Goal: Task Accomplishment & Management: Use online tool/utility

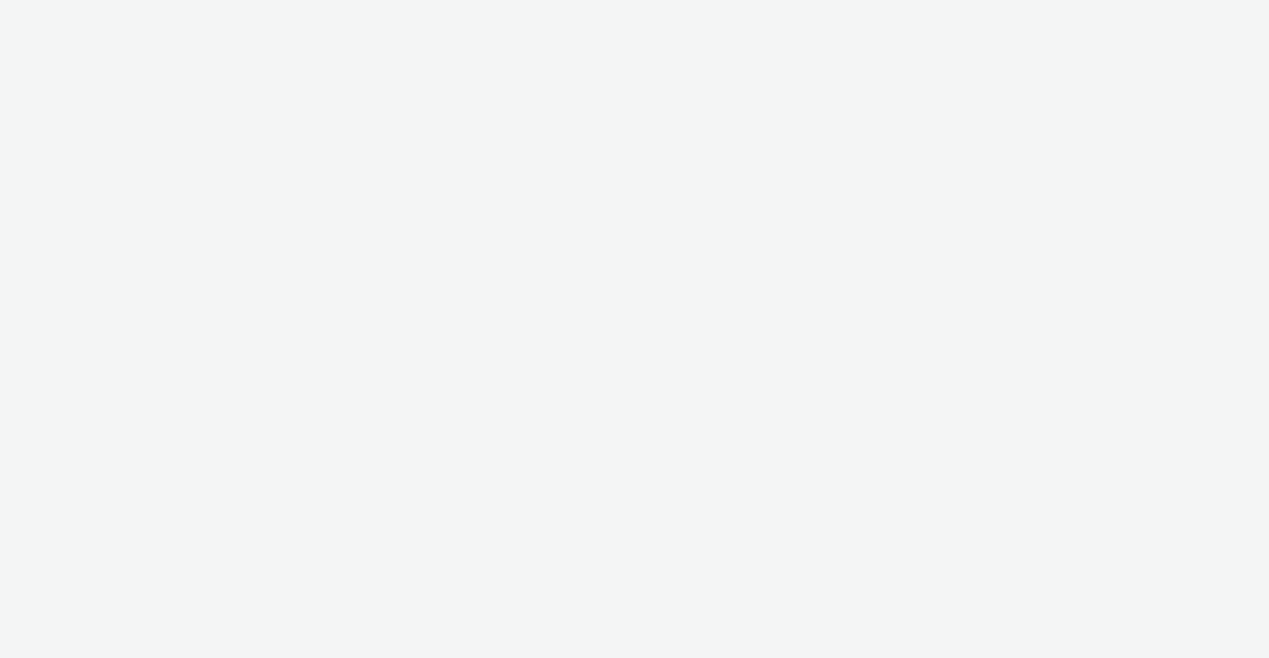
select select "2fc77e36-bb93-4aa3-9dff-dcb08e02eac6"
select select "2405a9d4-3350-4458-8d06-44f78962fa76"
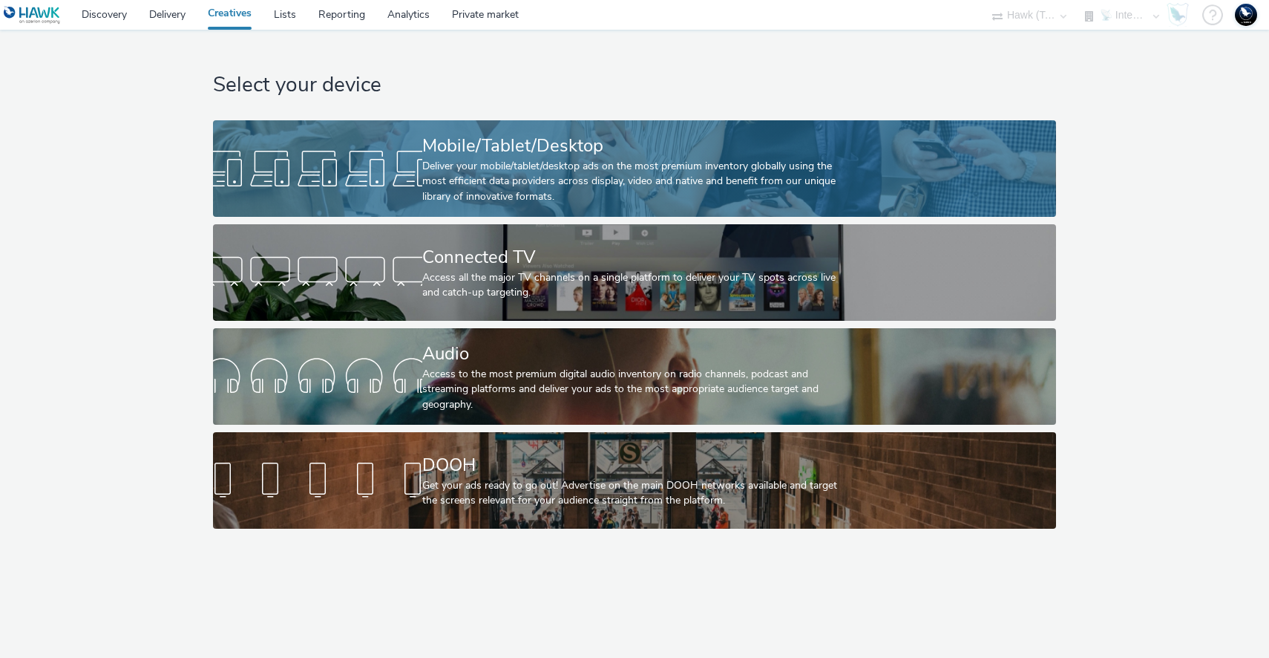
click at [282, 168] on div at bounding box center [317, 169] width 209 height 48
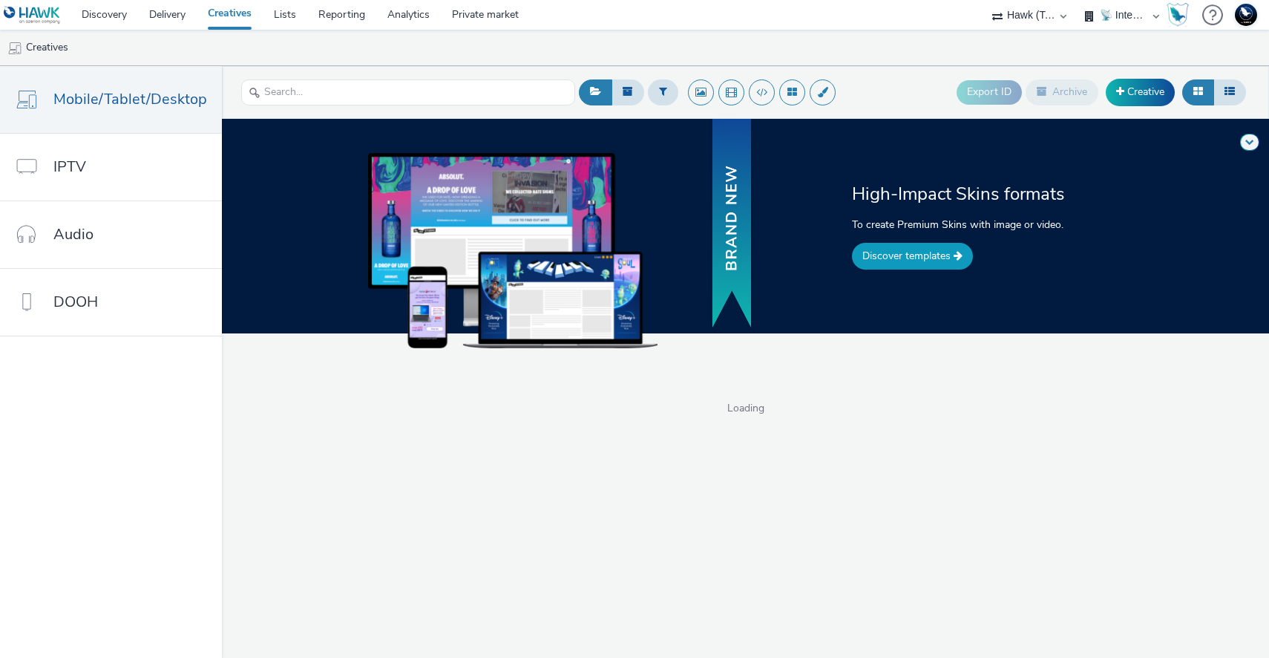
click at [886, 261] on link "Discover templates" at bounding box center [912, 256] width 121 height 27
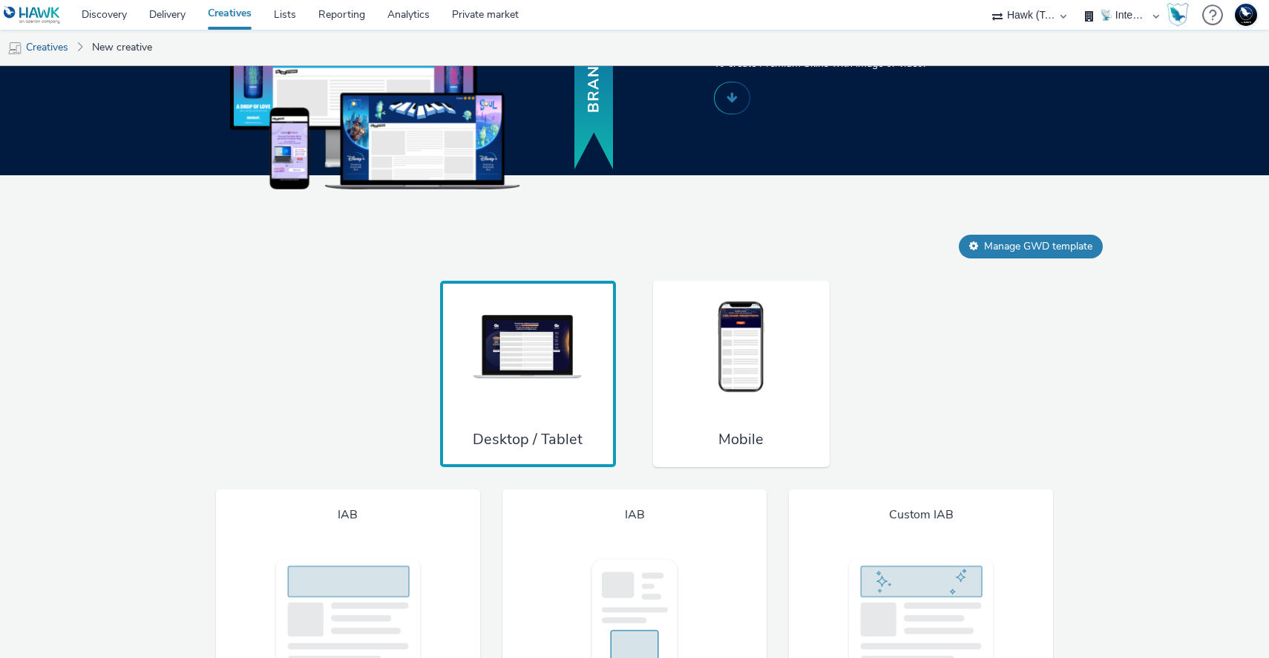
scroll to position [912, 0]
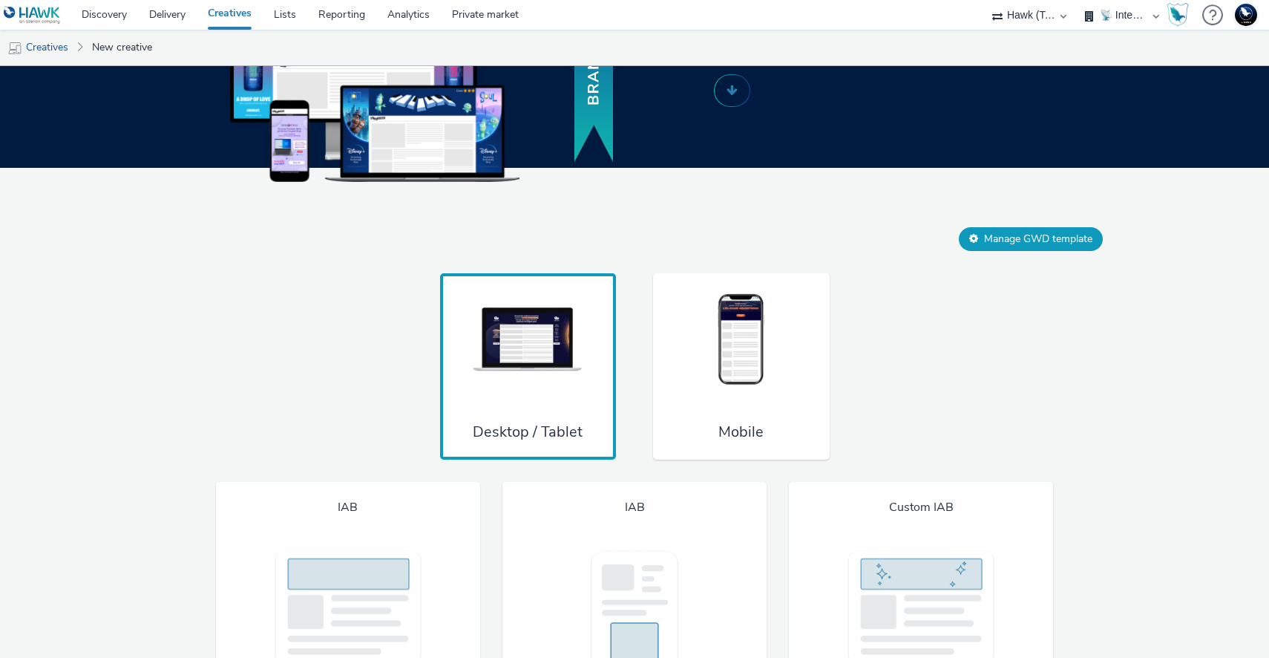
click at [1045, 251] on button "Manage GWD template" at bounding box center [1031, 239] width 144 height 24
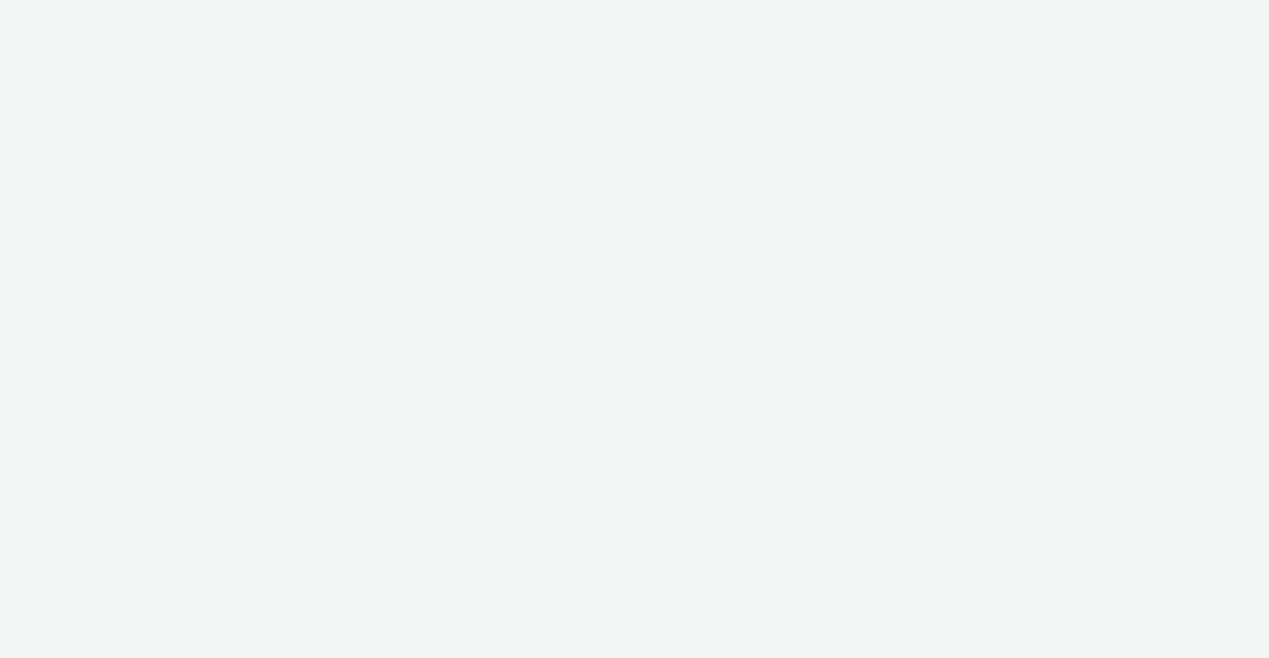
select select "2fc77e36-bb93-4aa3-9dff-dcb08e02eac6"
select select "2405a9d4-3350-4458-8d06-44f78962fa76"
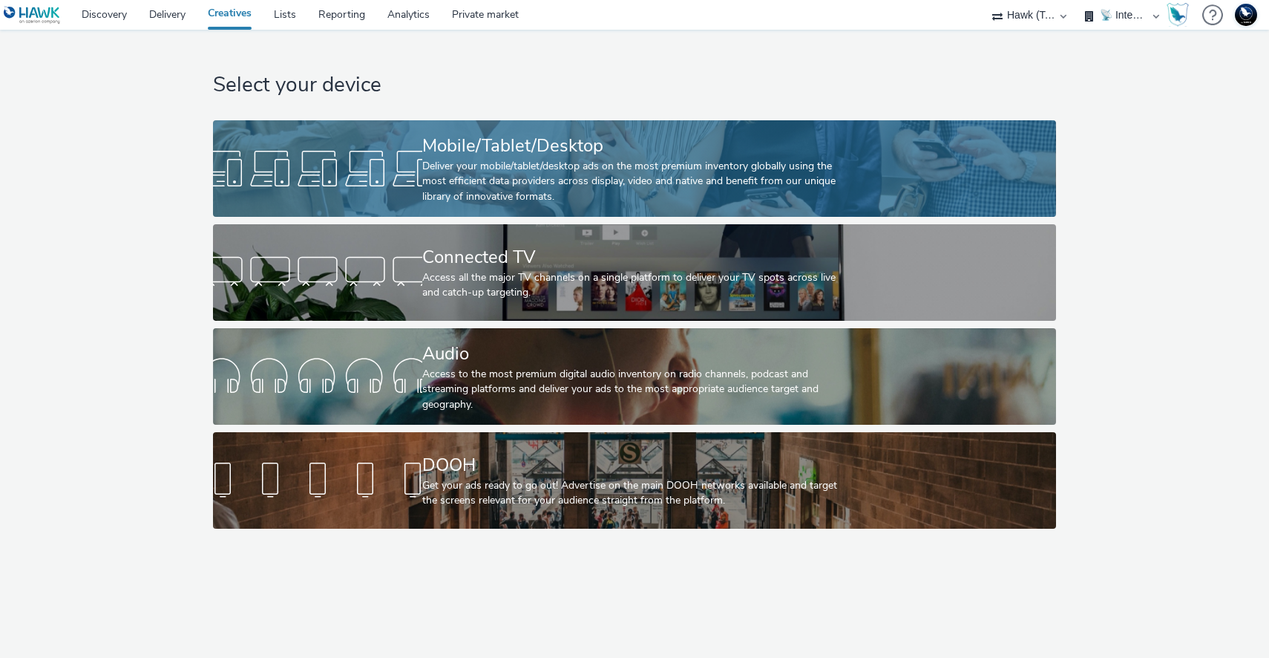
click at [246, 182] on div at bounding box center [317, 169] width 209 height 48
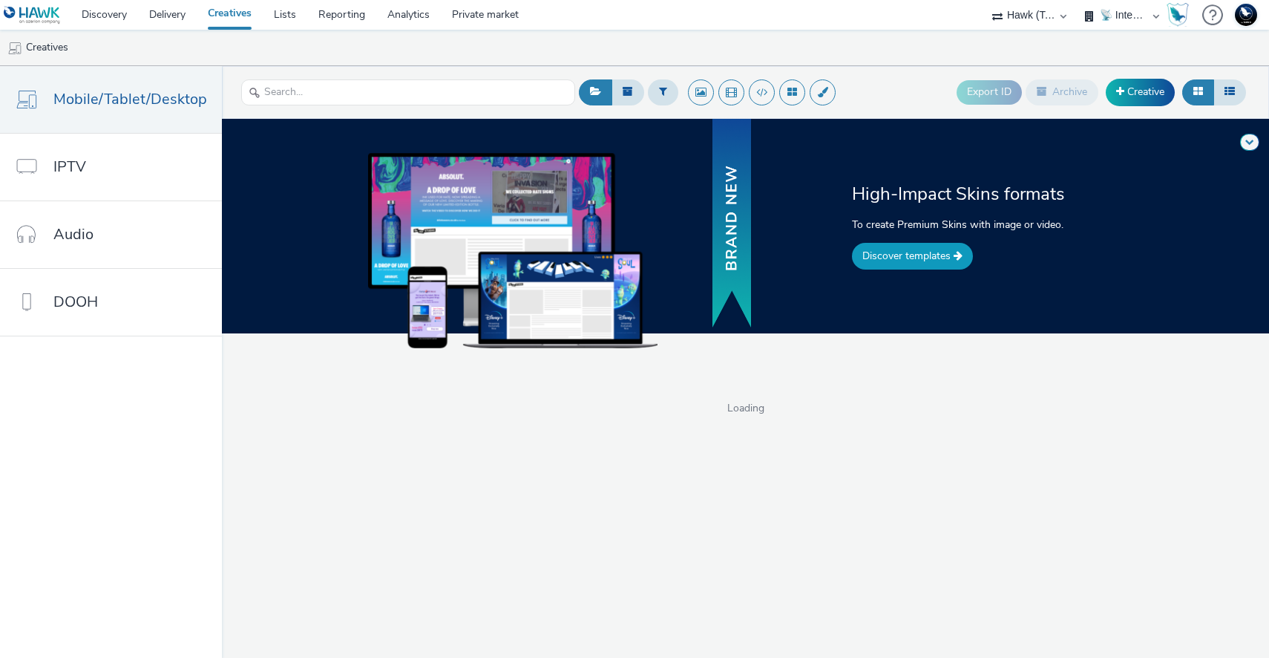
click at [868, 253] on link "Discover templates" at bounding box center [912, 256] width 121 height 27
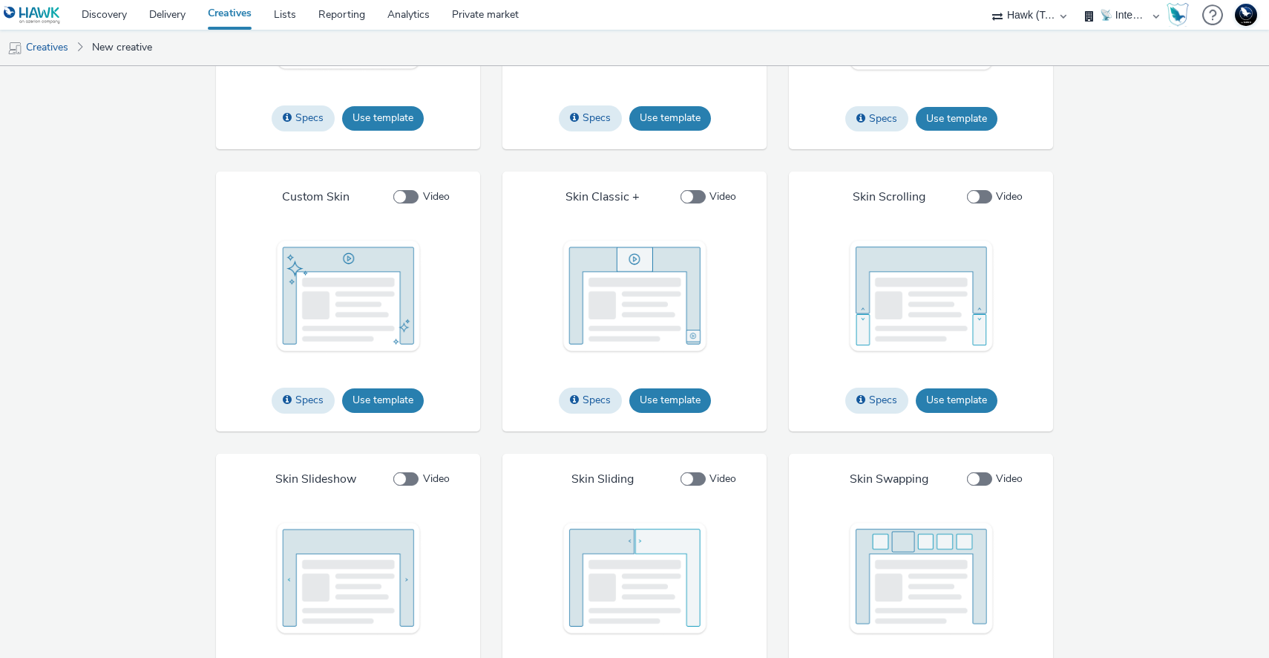
scroll to position [2216, 0]
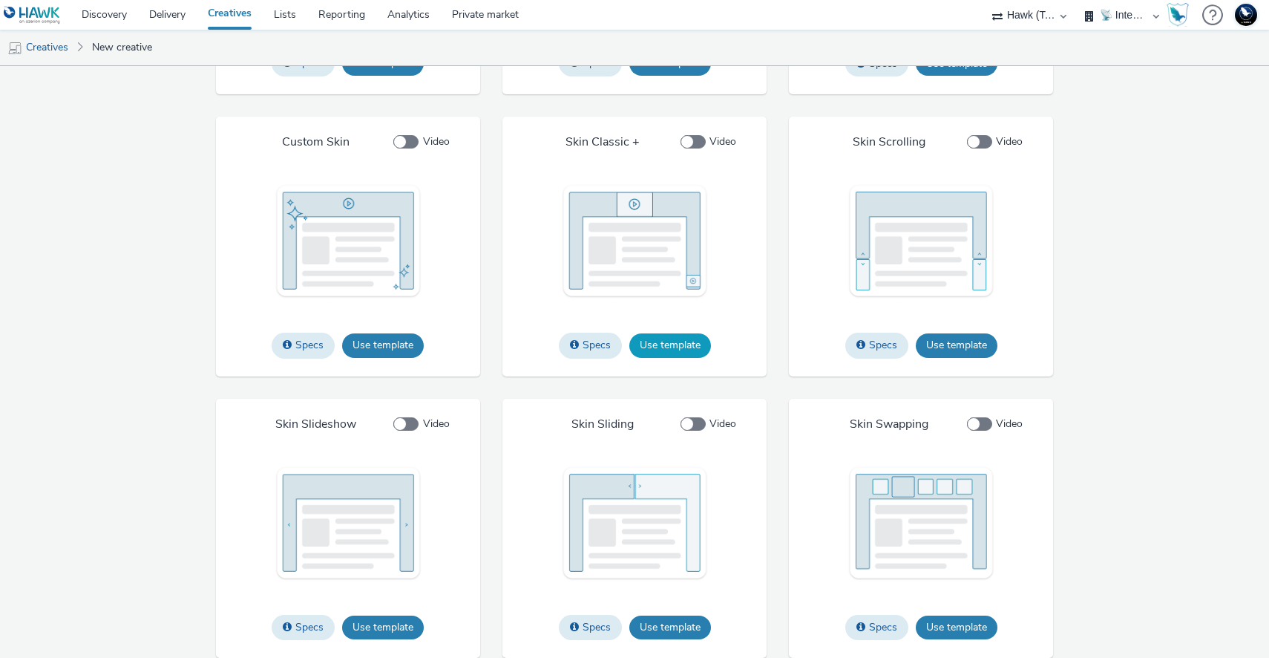
click at [669, 349] on button "Use template" at bounding box center [670, 345] width 82 height 24
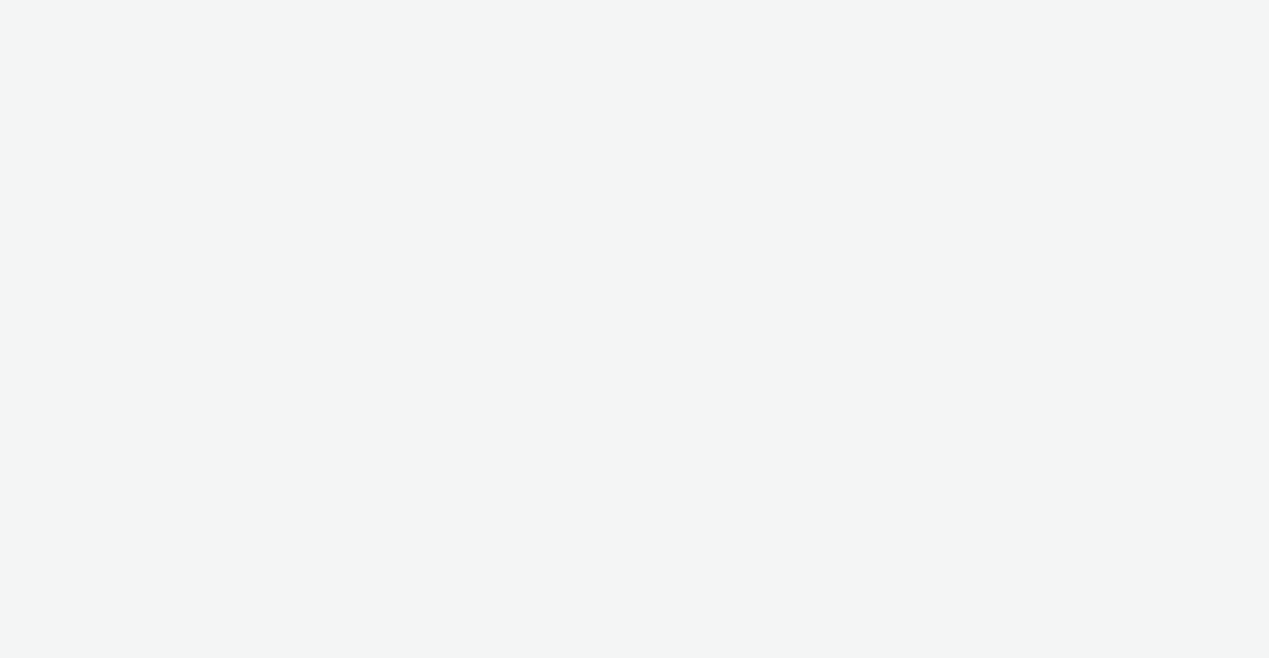
select select "2fc77e36-bb93-4aa3-9dff-dcb08e02eac6"
select select "2405a9d4-3350-4458-8d06-44f78962fa76"
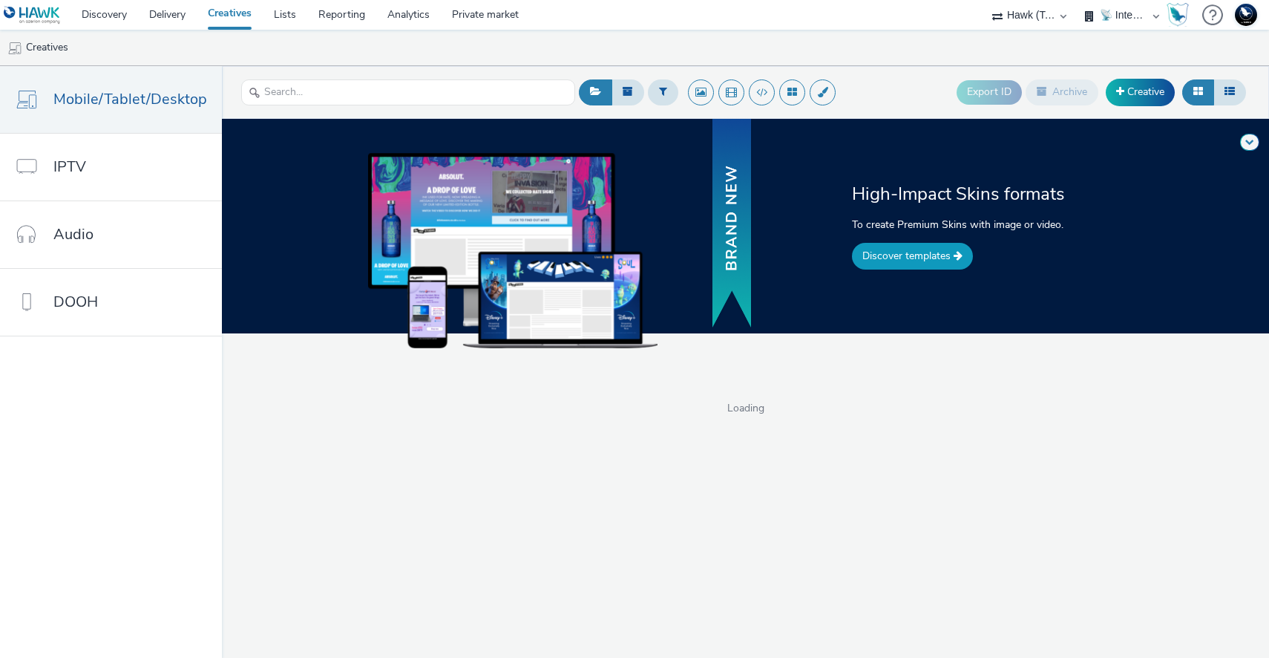
click at [872, 258] on link "Discover templates" at bounding box center [912, 256] width 121 height 27
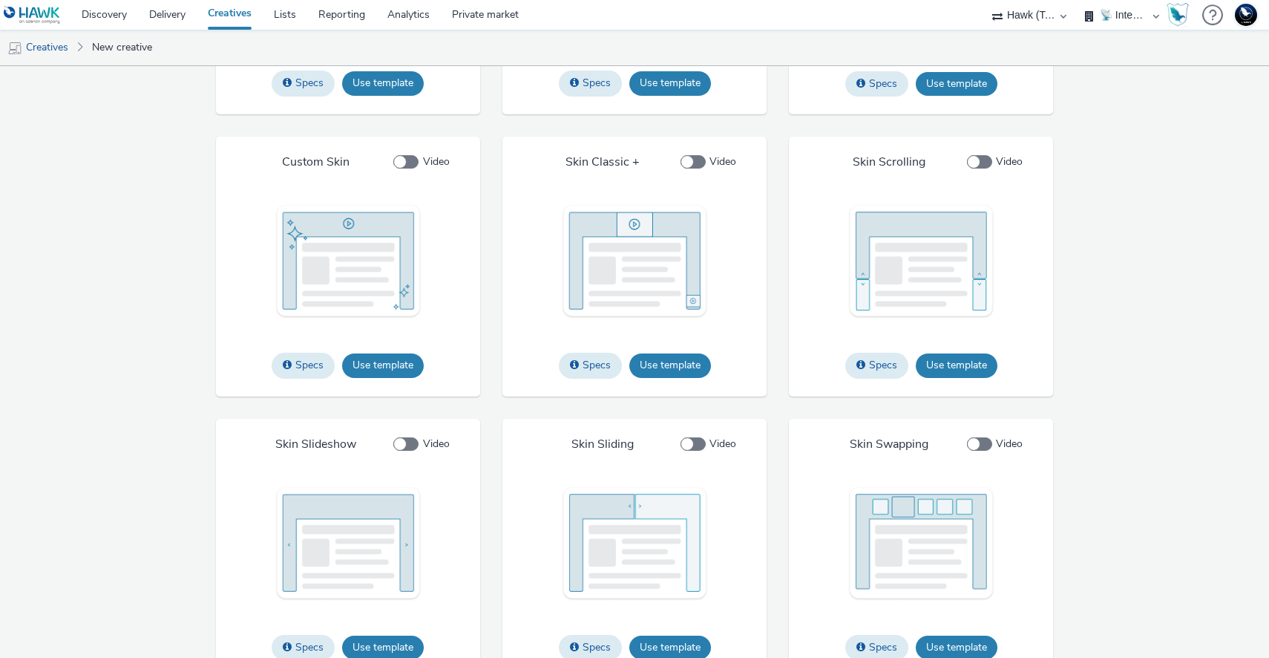
scroll to position [2216, 0]
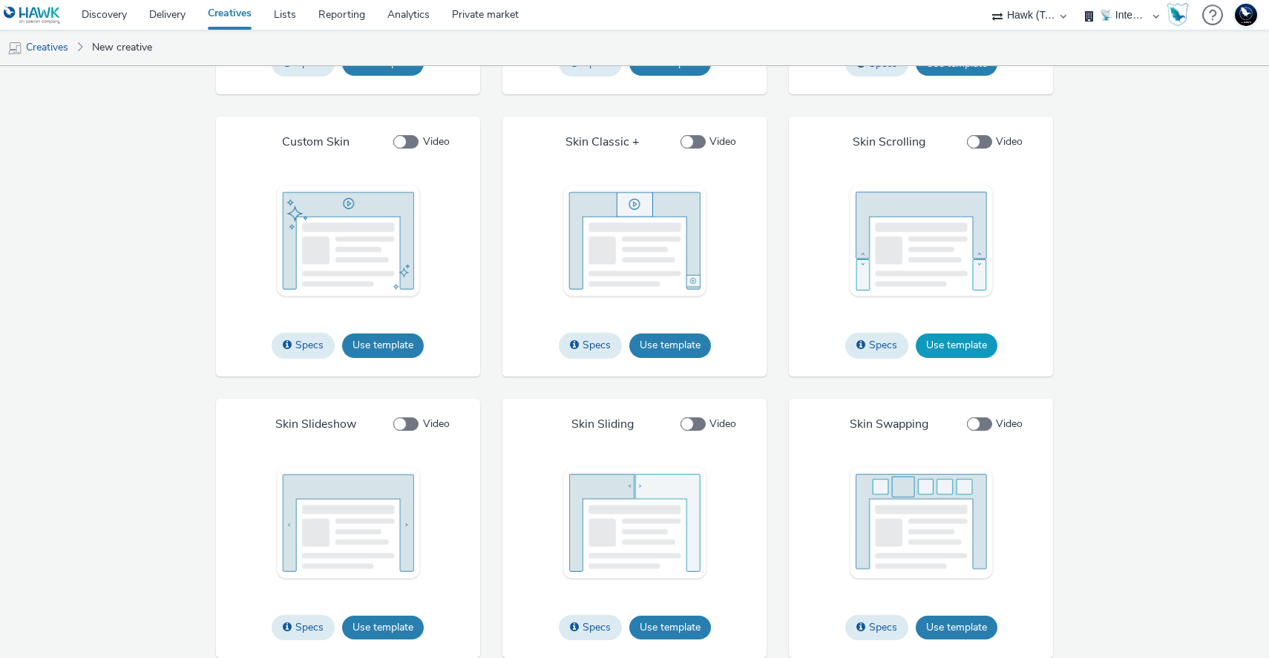
click at [942, 343] on button "Use template" at bounding box center [957, 345] width 82 height 24
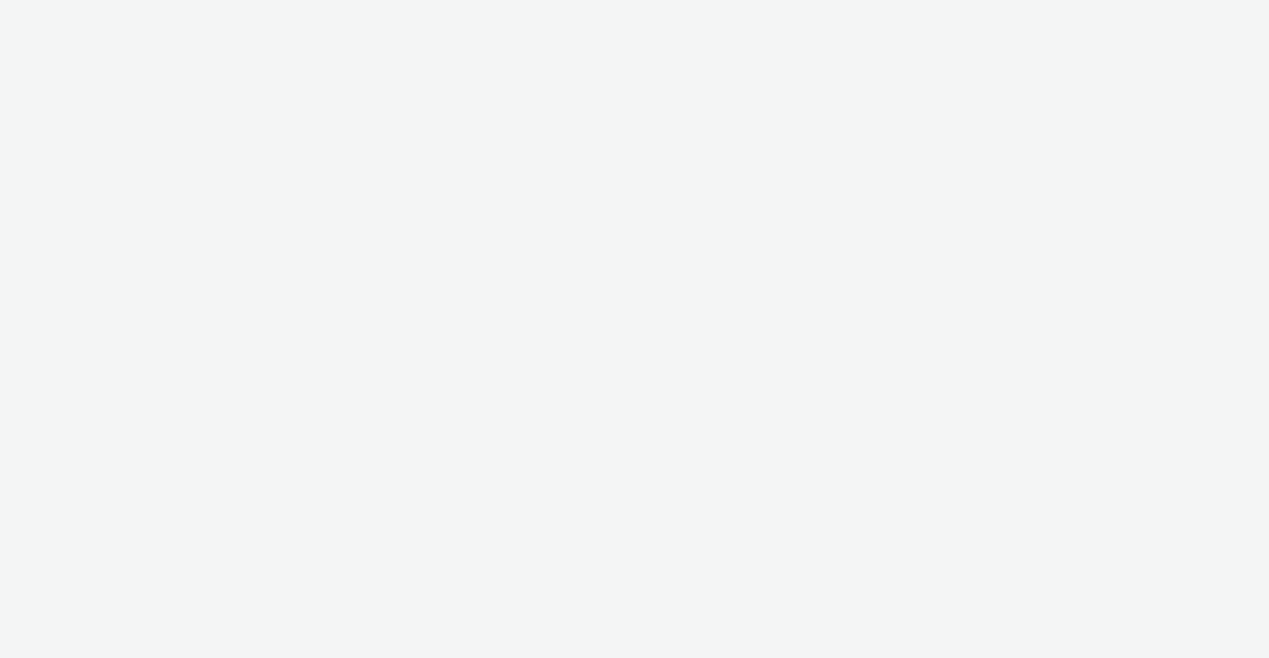
select select "2fc77e36-bb93-4aa3-9dff-dcb08e02eac6"
select select "2405a9d4-3350-4458-8d06-44f78962fa76"
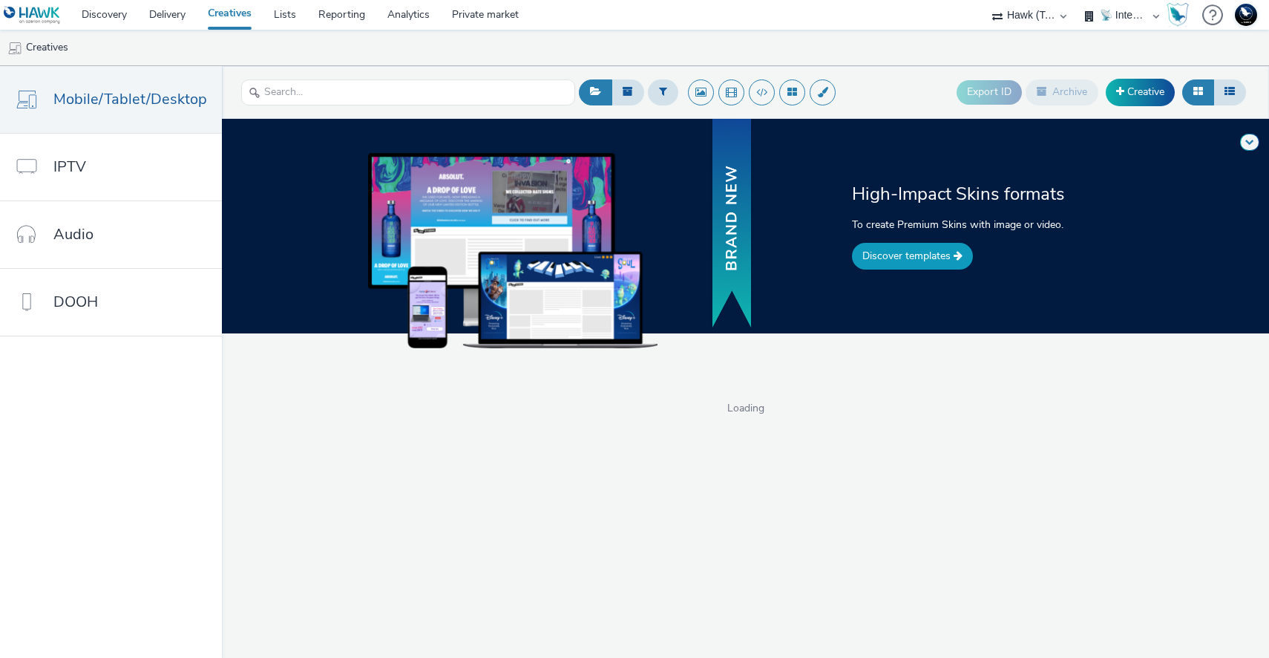
click at [911, 251] on link "Discover templates" at bounding box center [912, 256] width 121 height 27
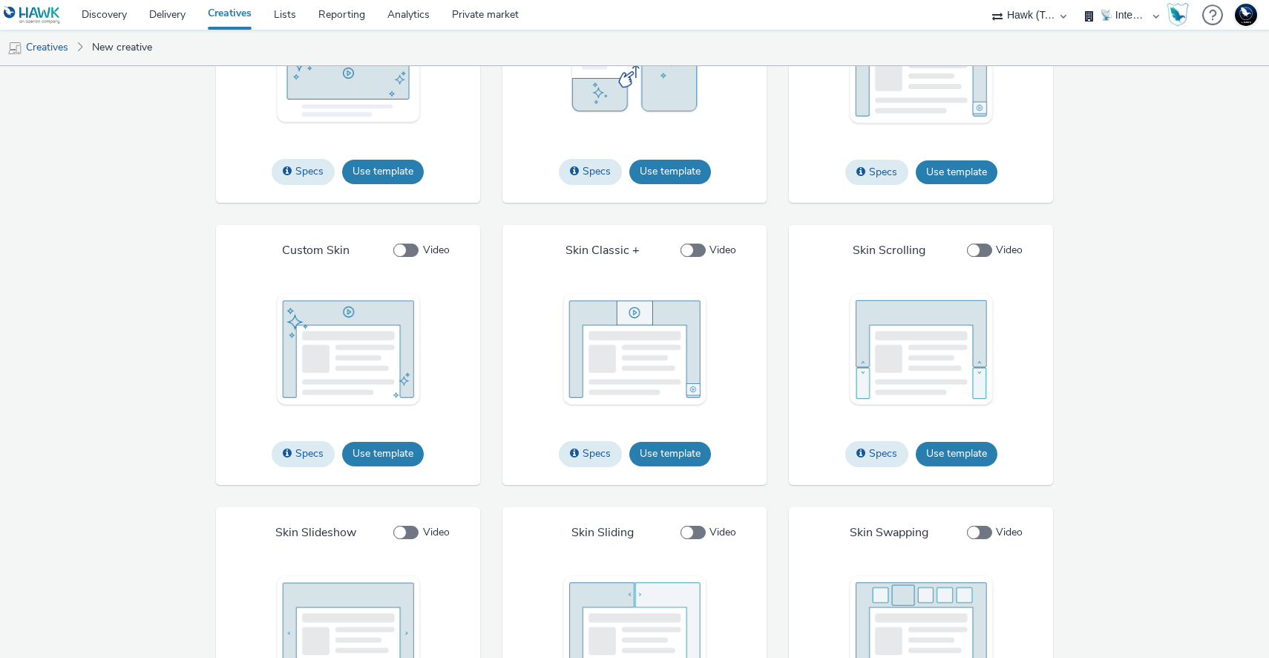
scroll to position [2216, 0]
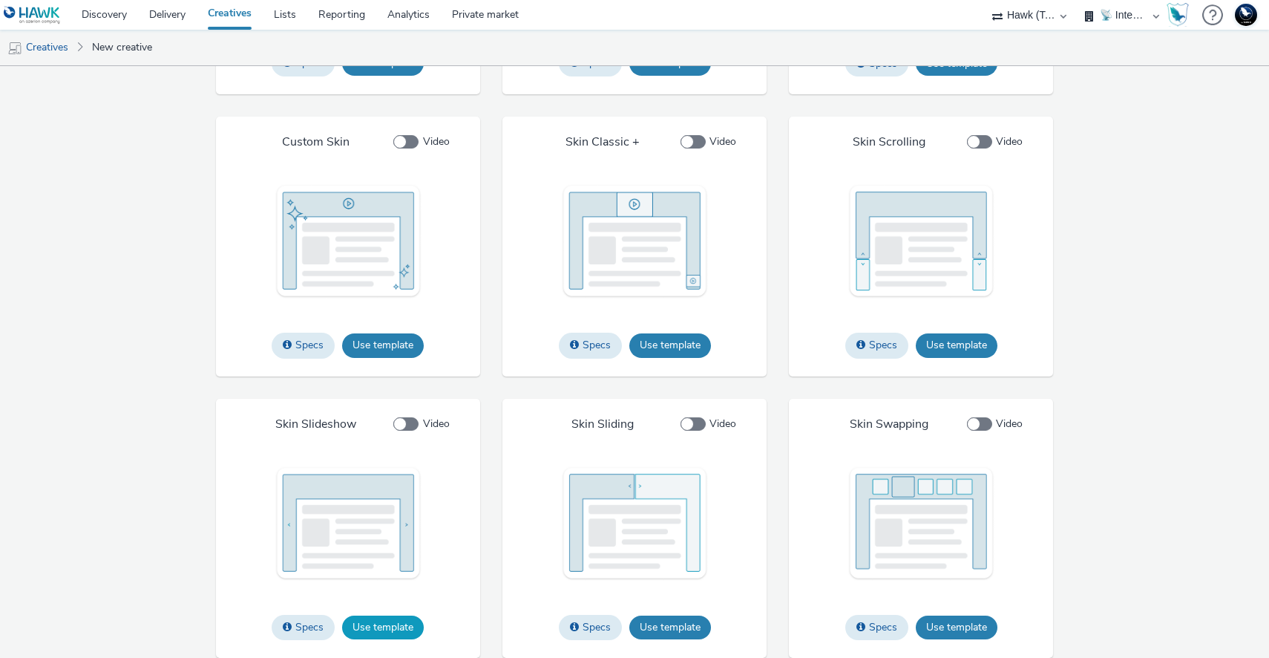
click at [370, 626] on button "Use template" at bounding box center [383, 627] width 82 height 24
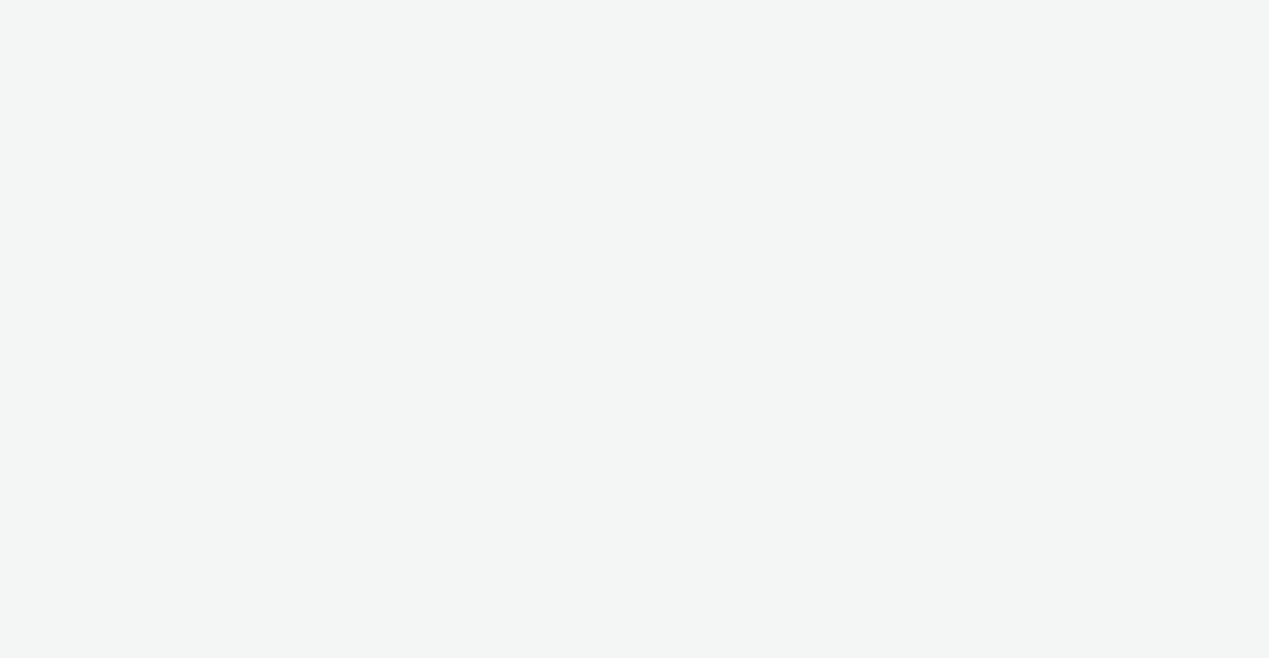
select select "2fc77e36-bb93-4aa3-9dff-dcb08e02eac6"
select select "2405a9d4-3350-4458-8d06-44f78962fa76"
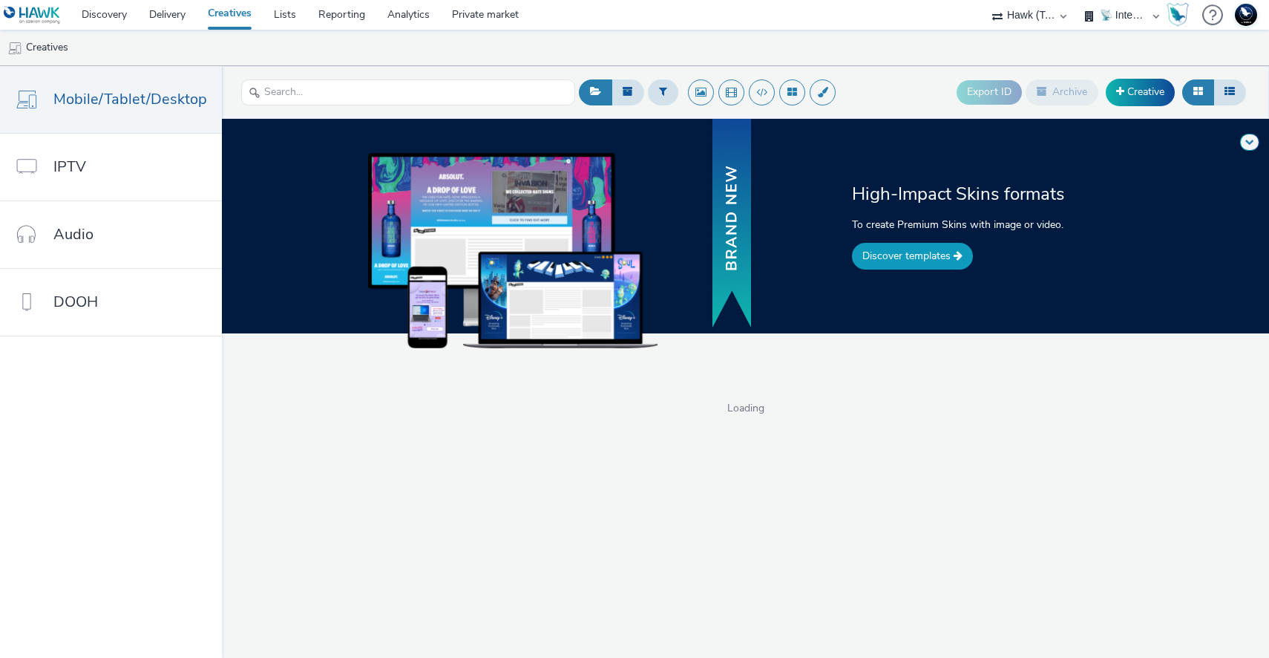
click at [926, 264] on link "Discover templates" at bounding box center [912, 256] width 121 height 27
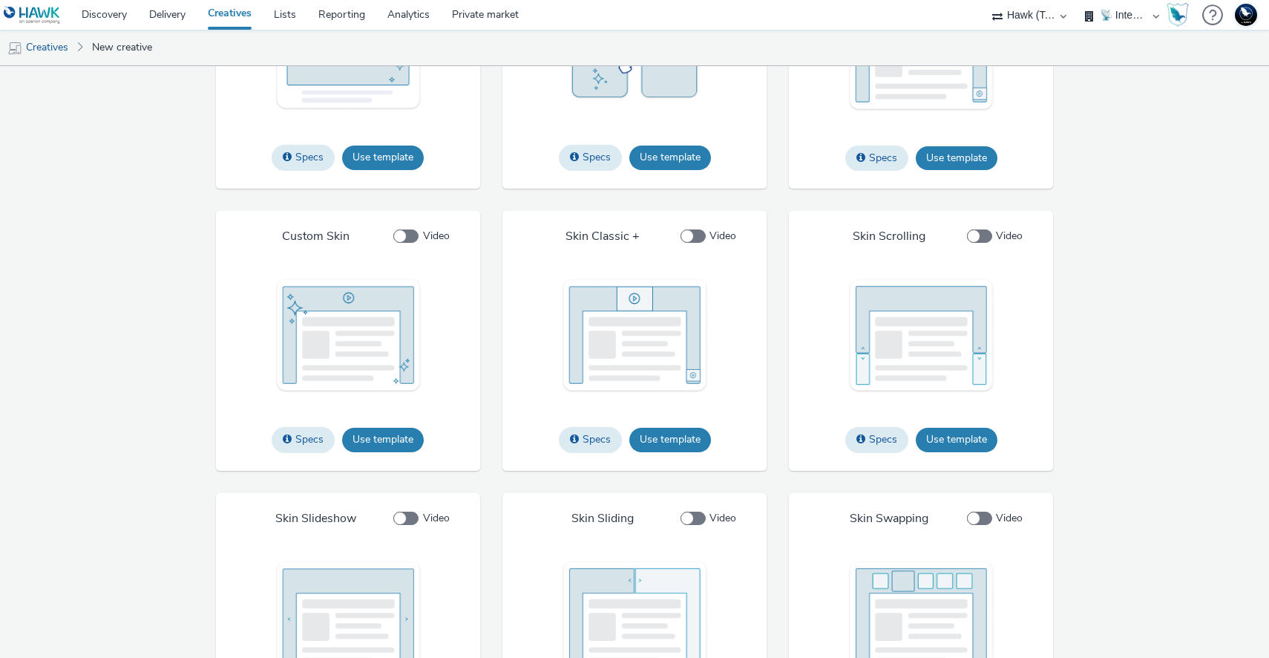
scroll to position [2216, 0]
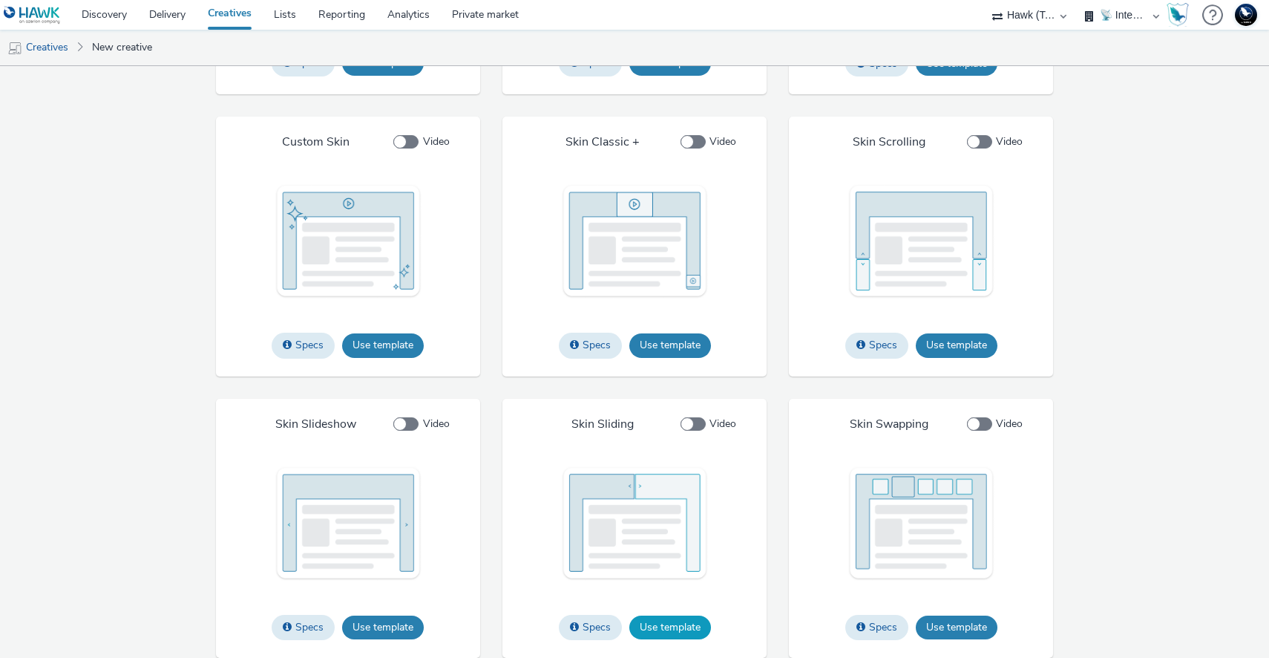
click at [693, 623] on button "Use template" at bounding box center [670, 627] width 82 height 24
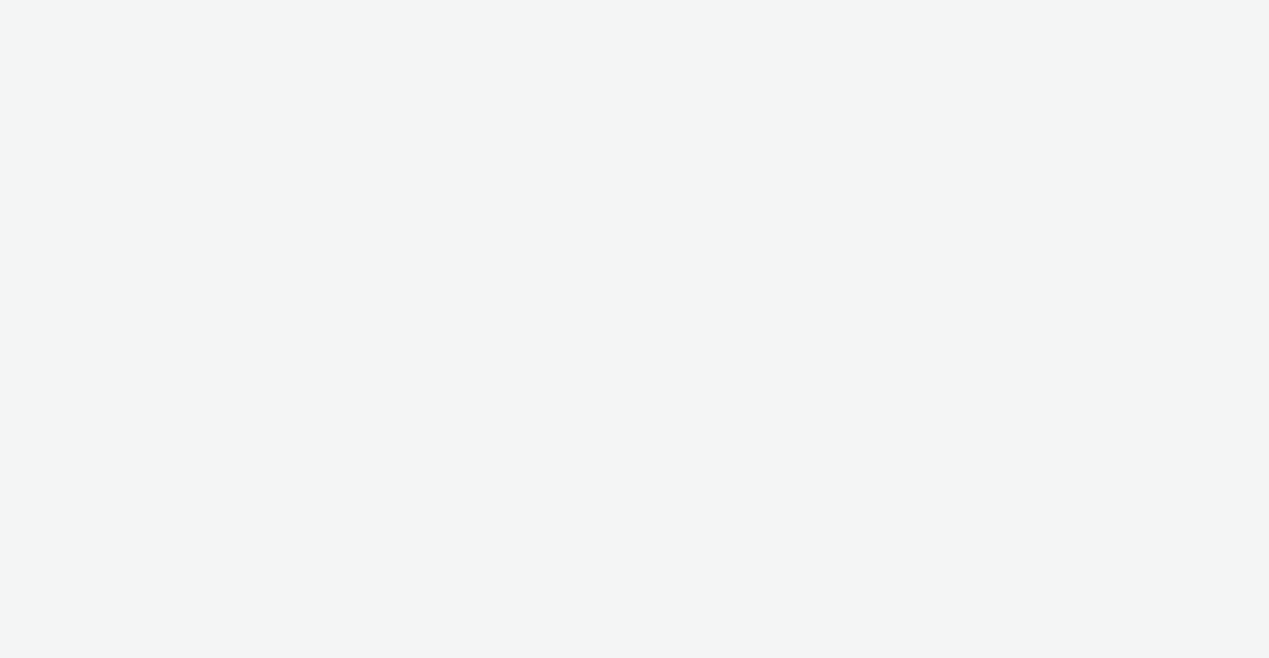
select select "2fc77e36-bb93-4aa3-9dff-dcb08e02eac6"
select select "2405a9d4-3350-4458-8d06-44f78962fa76"
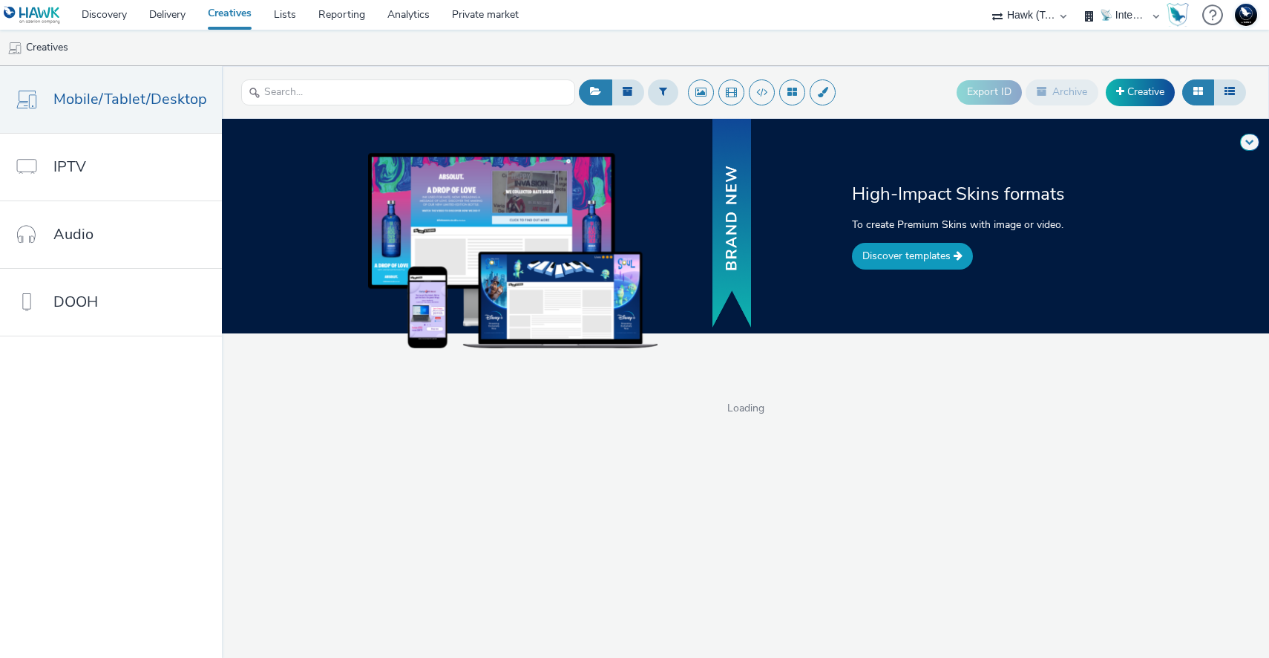
click at [879, 257] on link "Discover templates" at bounding box center [912, 256] width 121 height 27
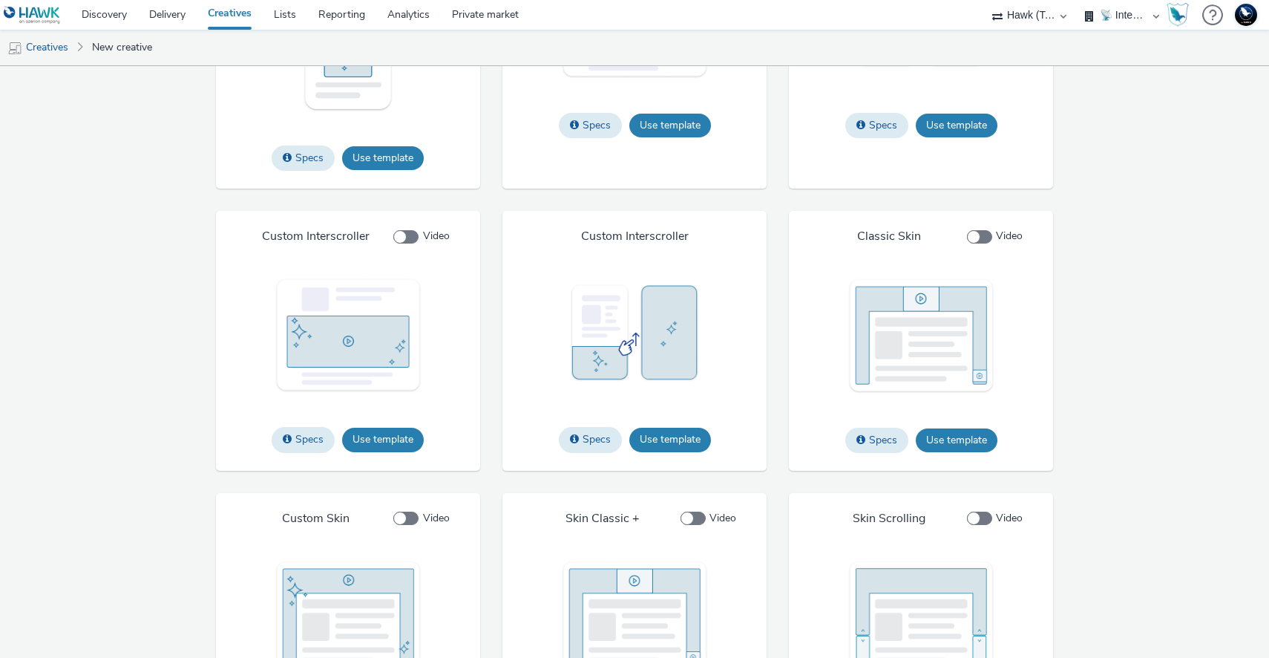
scroll to position [2216, 0]
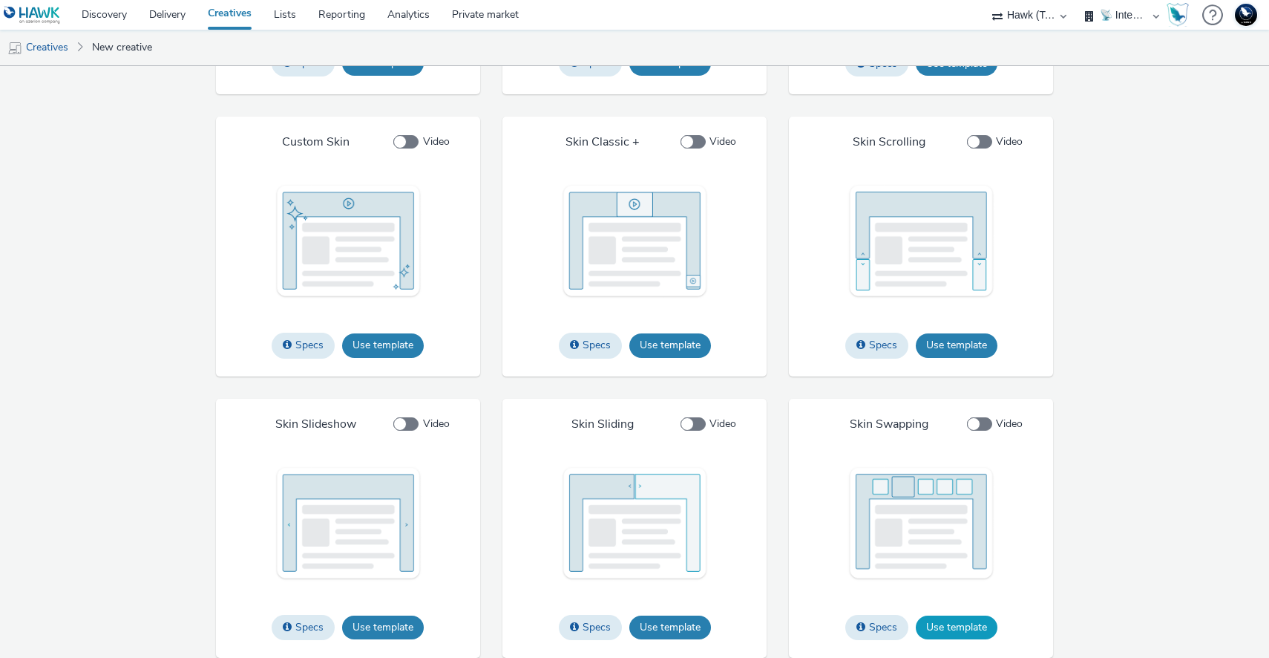
click at [955, 617] on button "Use template" at bounding box center [957, 627] width 82 height 24
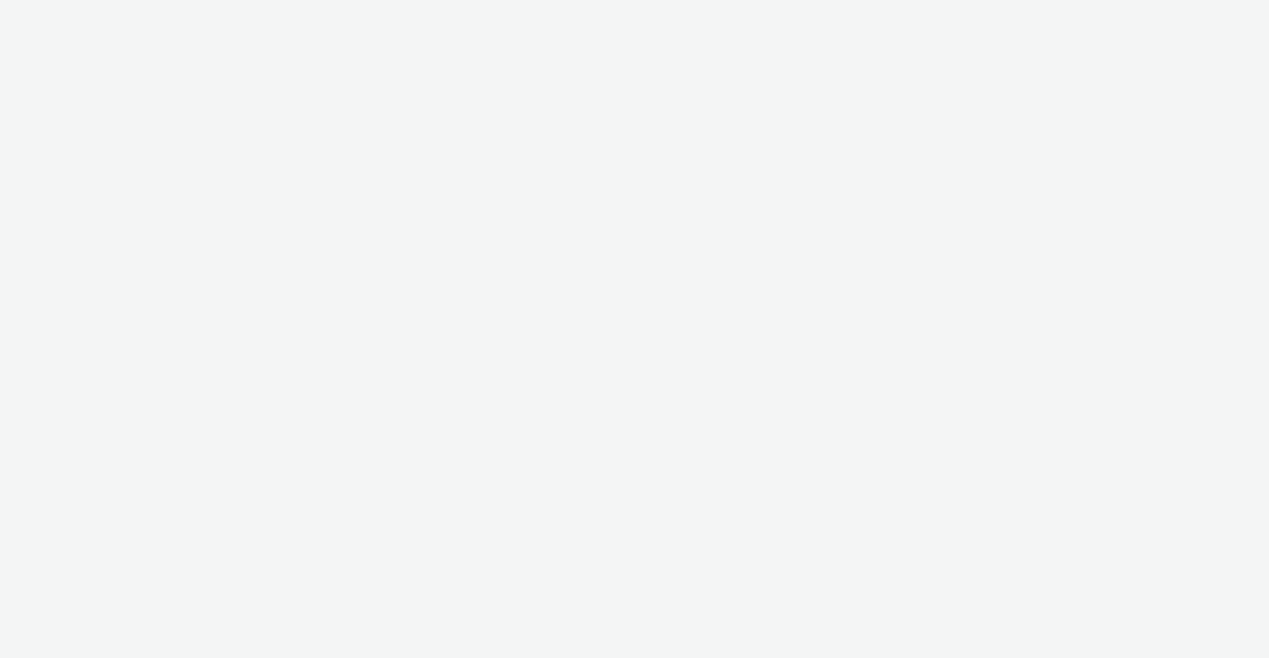
select select "2fc77e36-bb93-4aa3-9dff-dcb08e02eac6"
select select "2405a9d4-3350-4458-8d06-44f78962fa76"
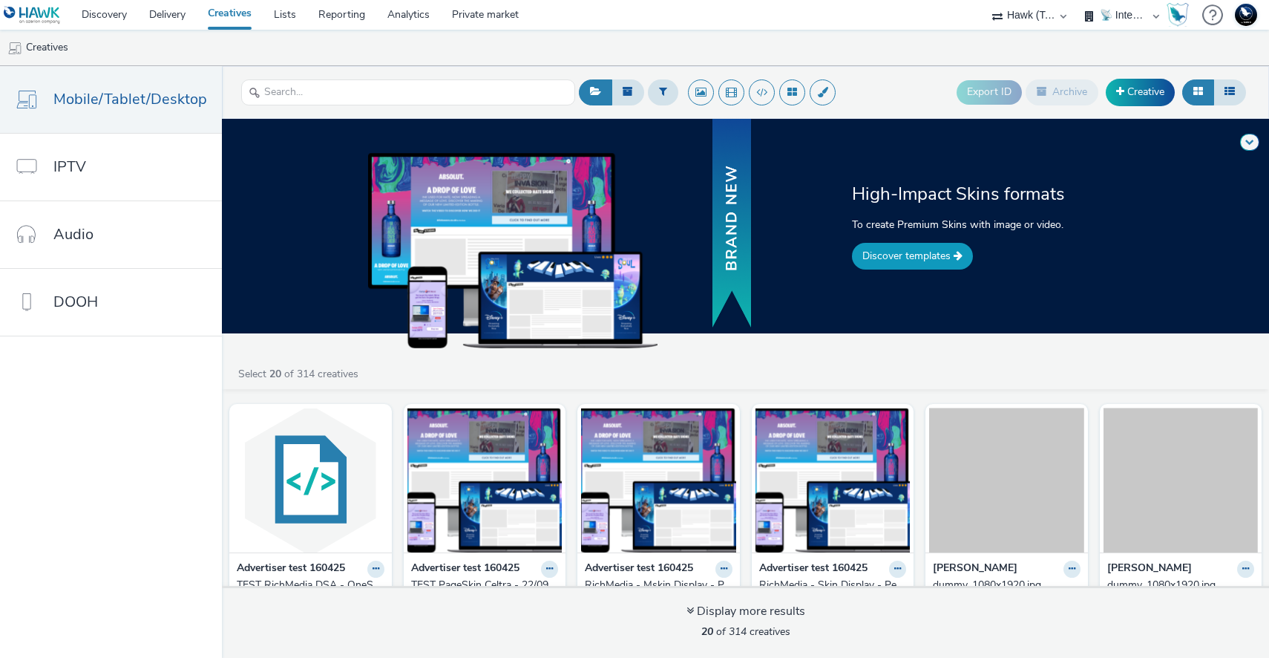
click at [894, 258] on link "Discover templates" at bounding box center [912, 256] width 121 height 27
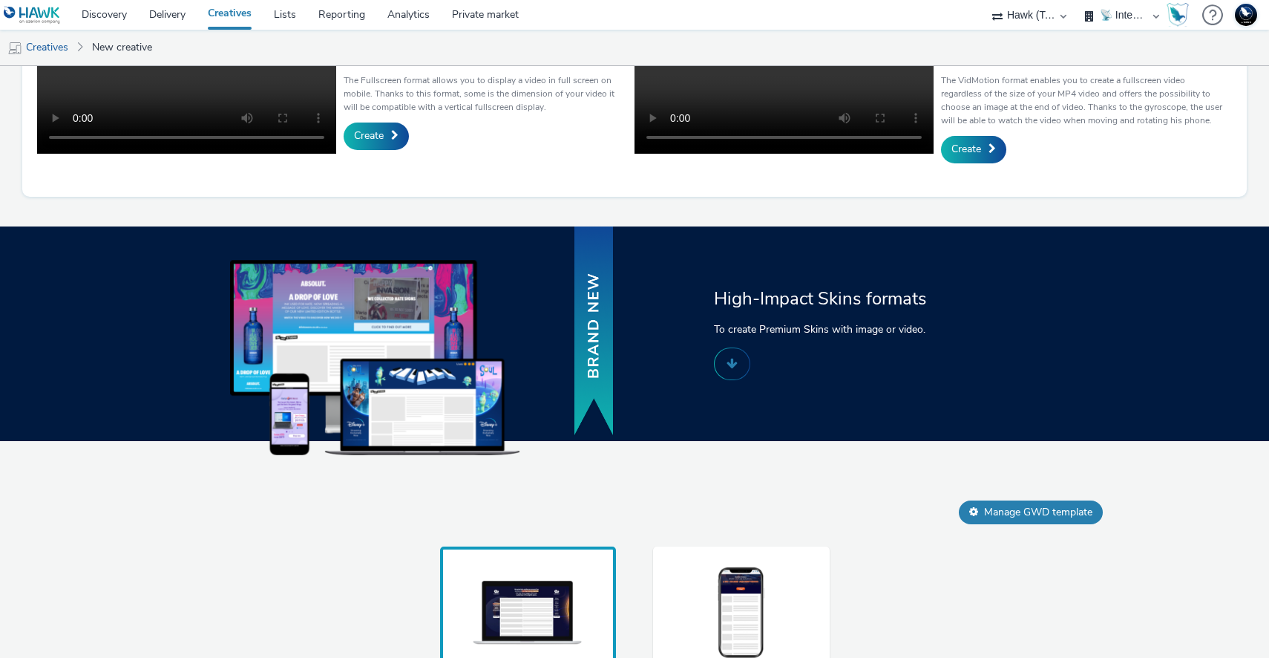
scroll to position [643, 0]
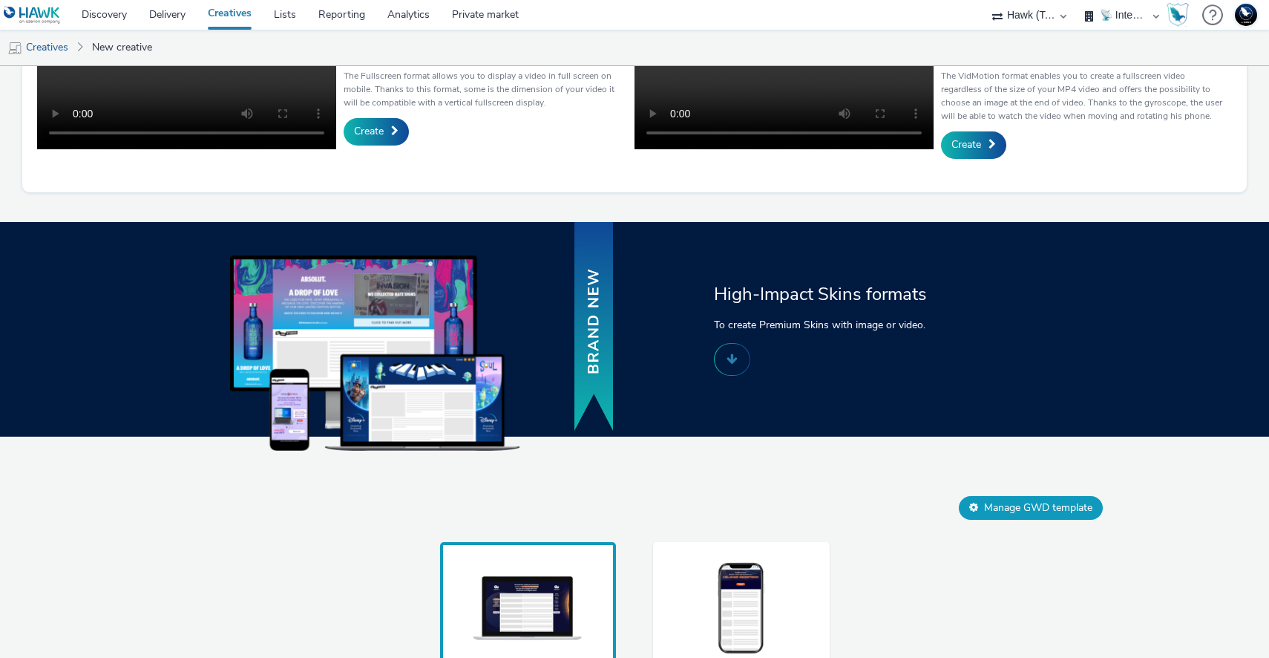
click at [998, 520] on button "Manage GWD template" at bounding box center [1031, 508] width 144 height 24
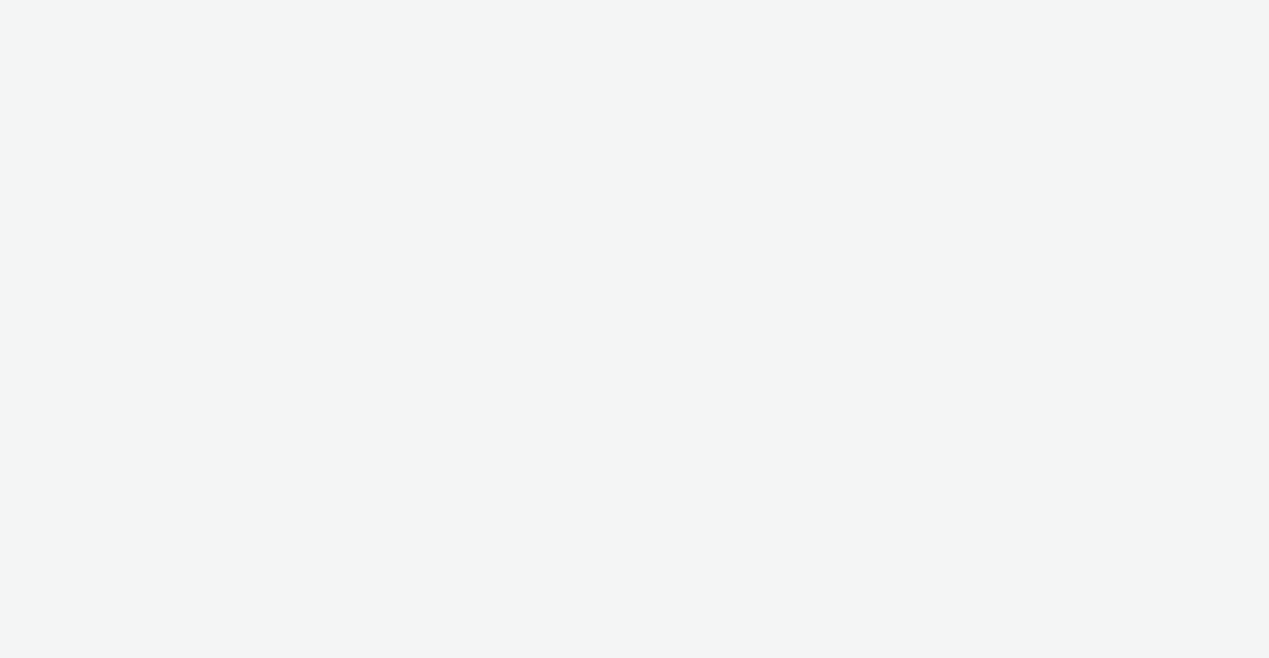
select select "2fc77e36-bb93-4aa3-9dff-dcb08e02eac6"
select select "2405a9d4-3350-4458-8d06-44f78962fa76"
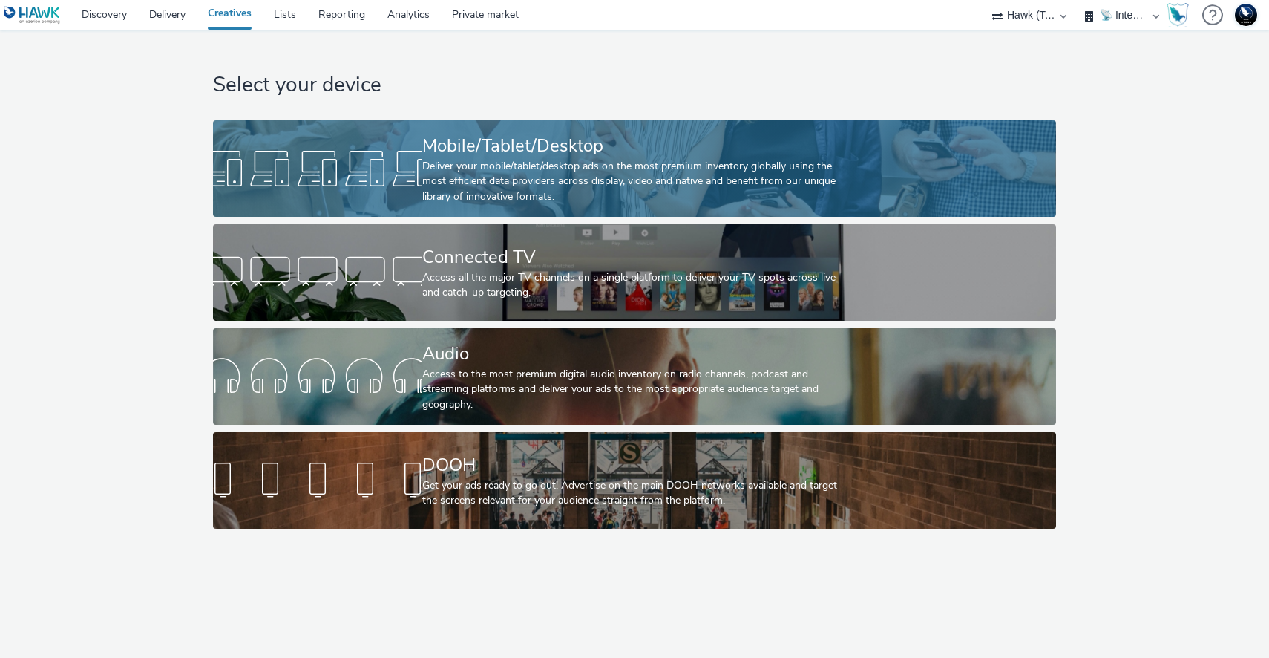
click at [291, 163] on div at bounding box center [317, 169] width 209 height 48
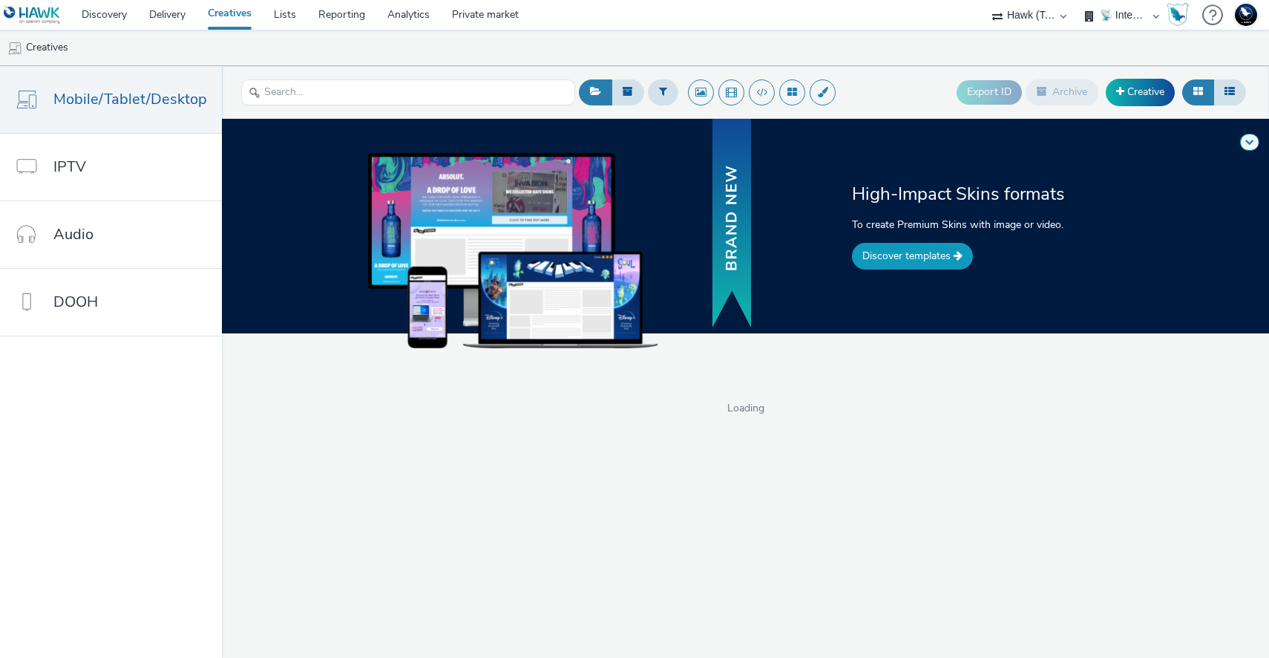
click at [888, 256] on link "Discover templates" at bounding box center [912, 256] width 121 height 27
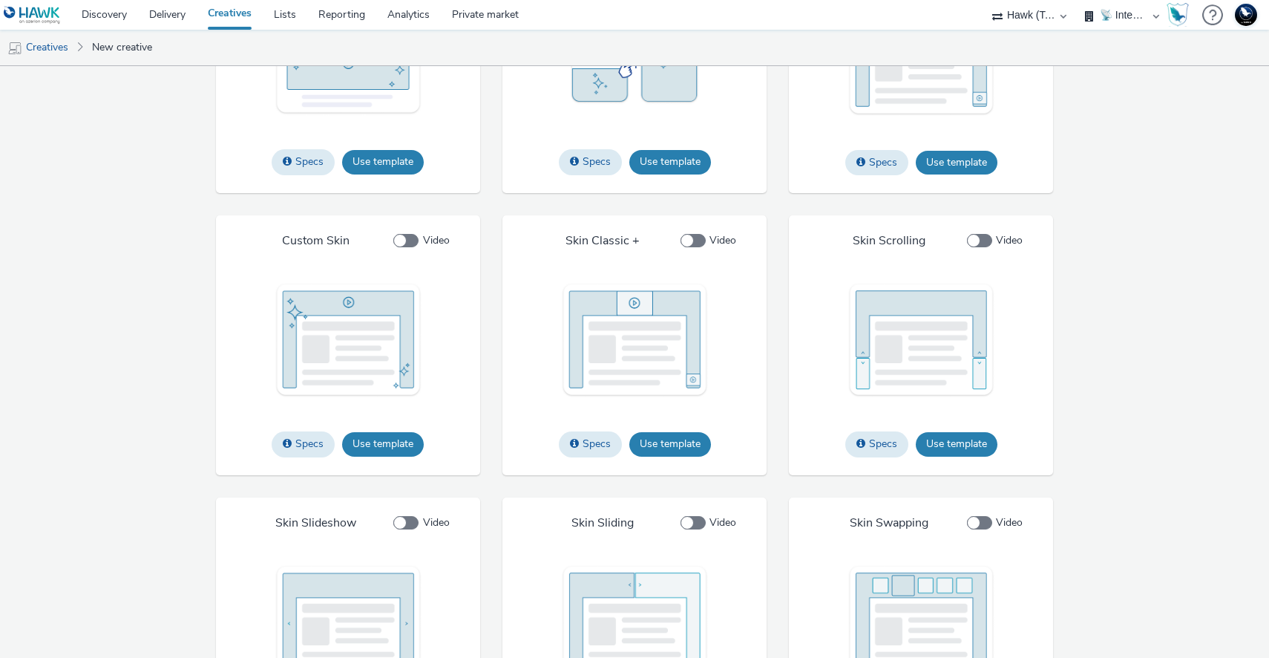
scroll to position [2216, 0]
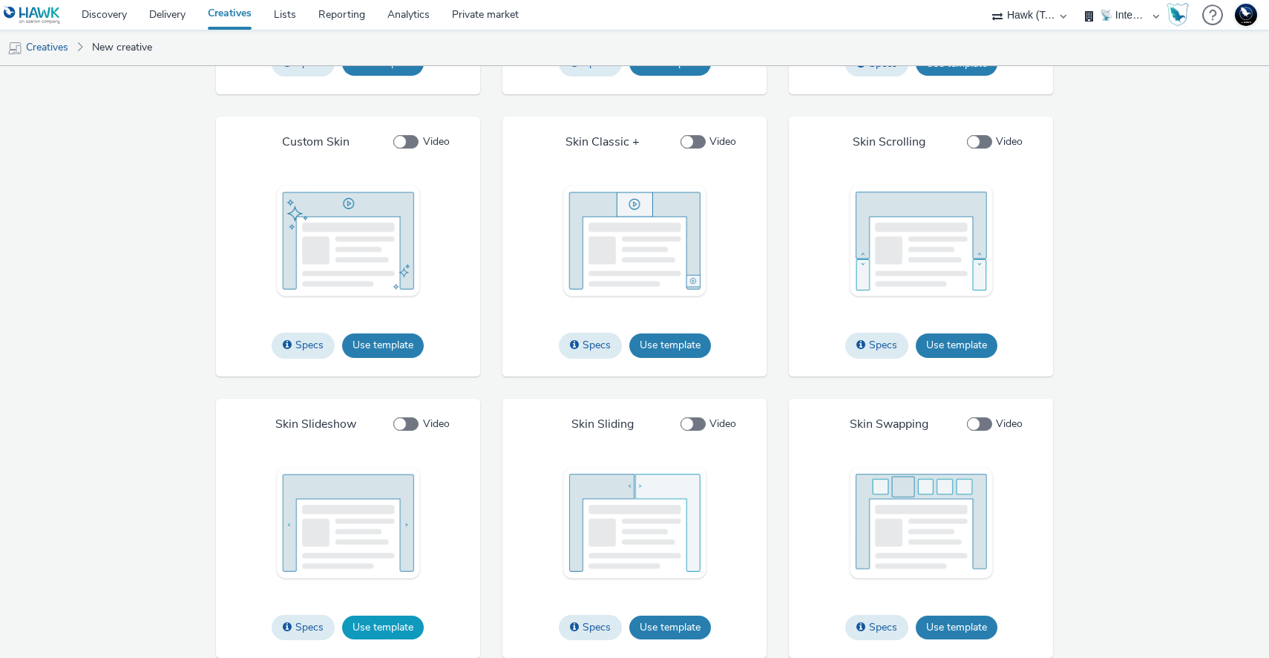
click at [410, 624] on button "Use template" at bounding box center [383, 627] width 82 height 24
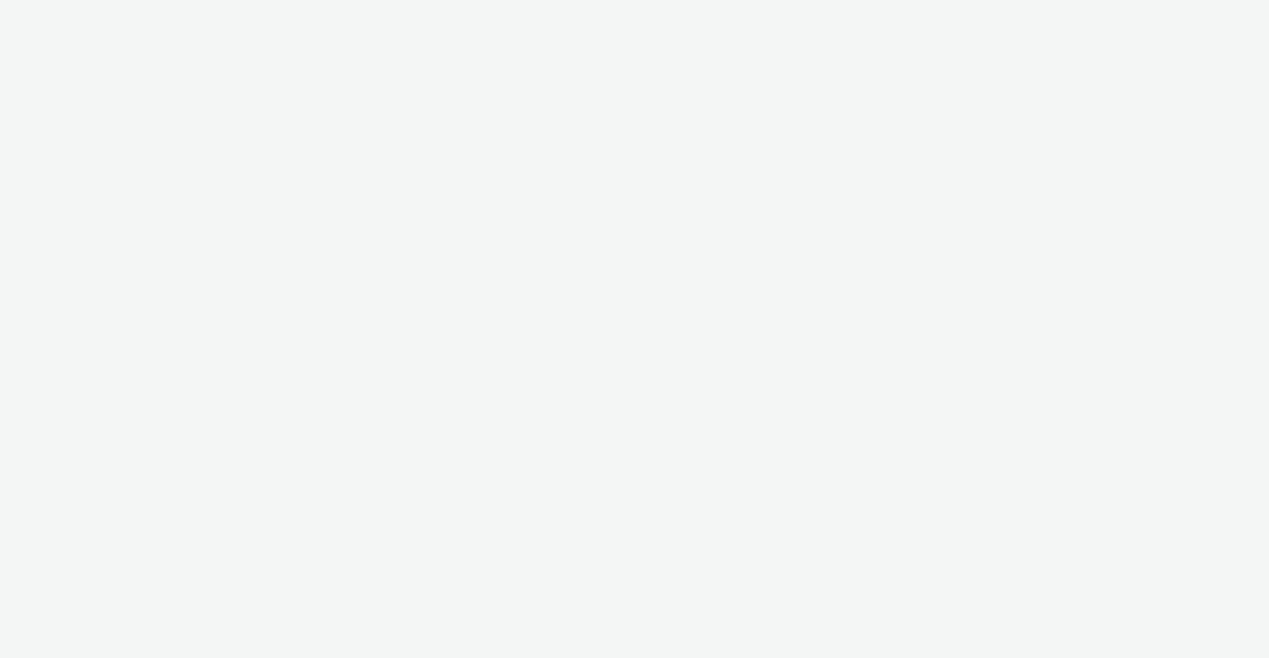
select select "2fc77e36-bb93-4aa3-9dff-dcb08e02eac6"
select select "2405a9d4-3350-4458-8d06-44f78962fa76"
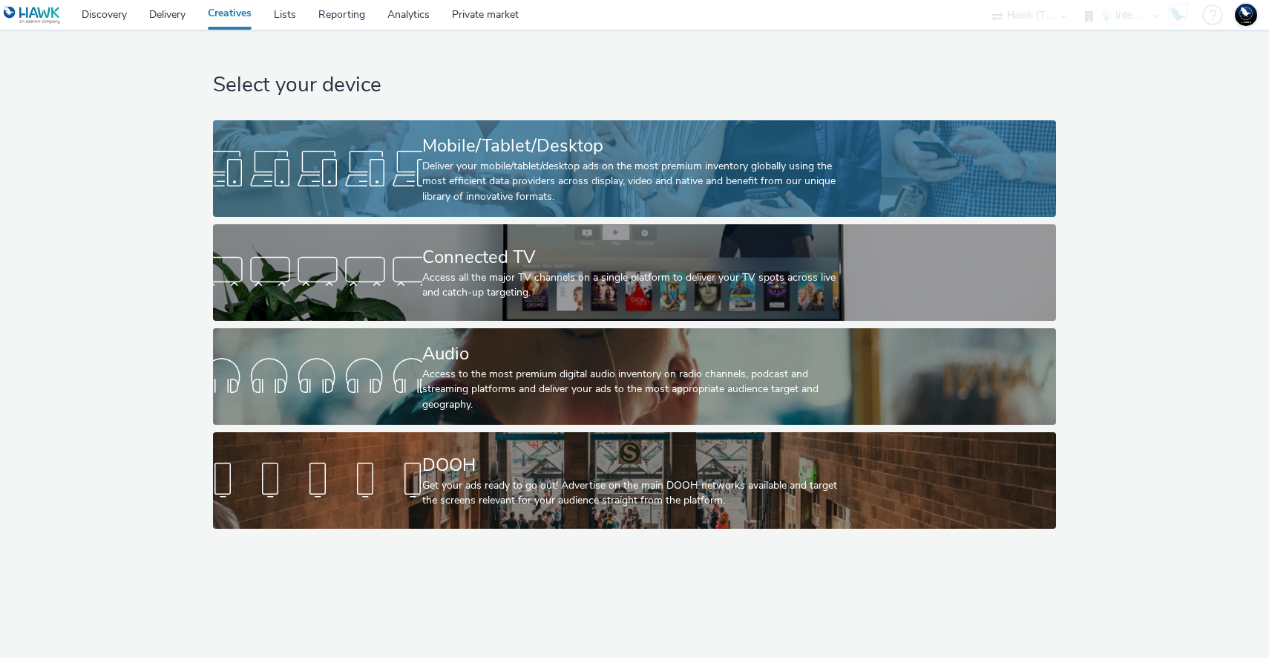
click at [383, 143] on link "Mobile/Tablet/Desktop Deliver your mobile/tablet/desktop ads on the most premiu…" at bounding box center [634, 168] width 843 height 96
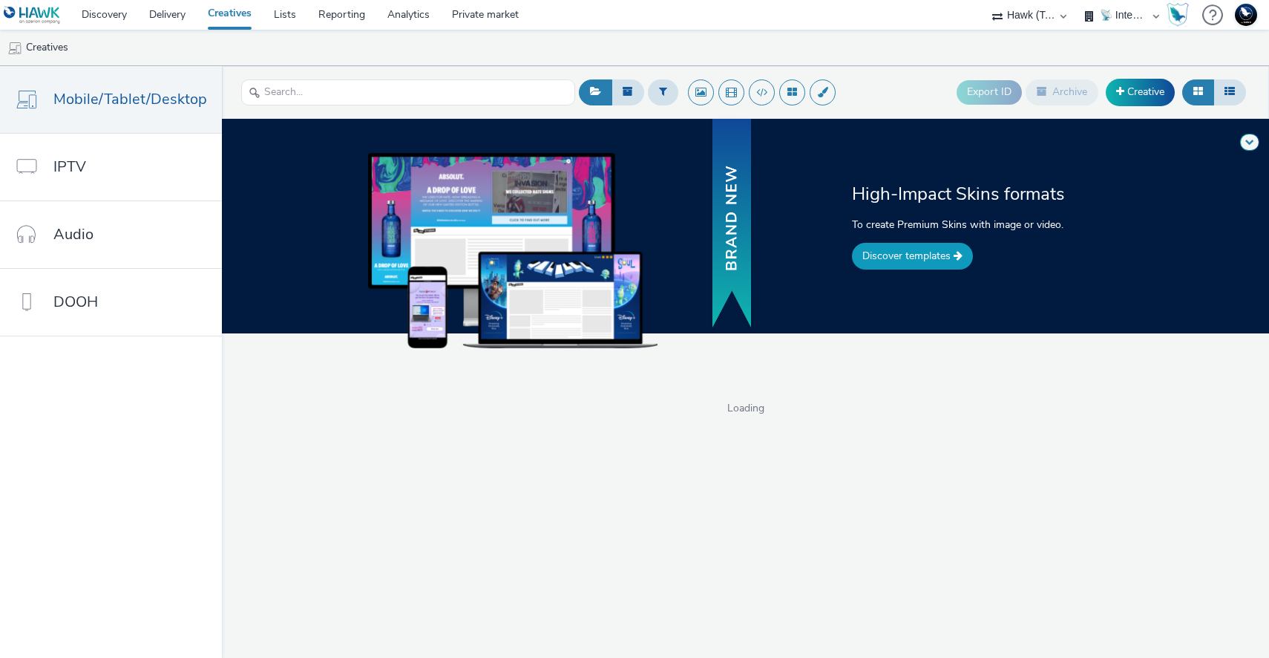
click at [876, 257] on link "Discover templates" at bounding box center [912, 256] width 121 height 27
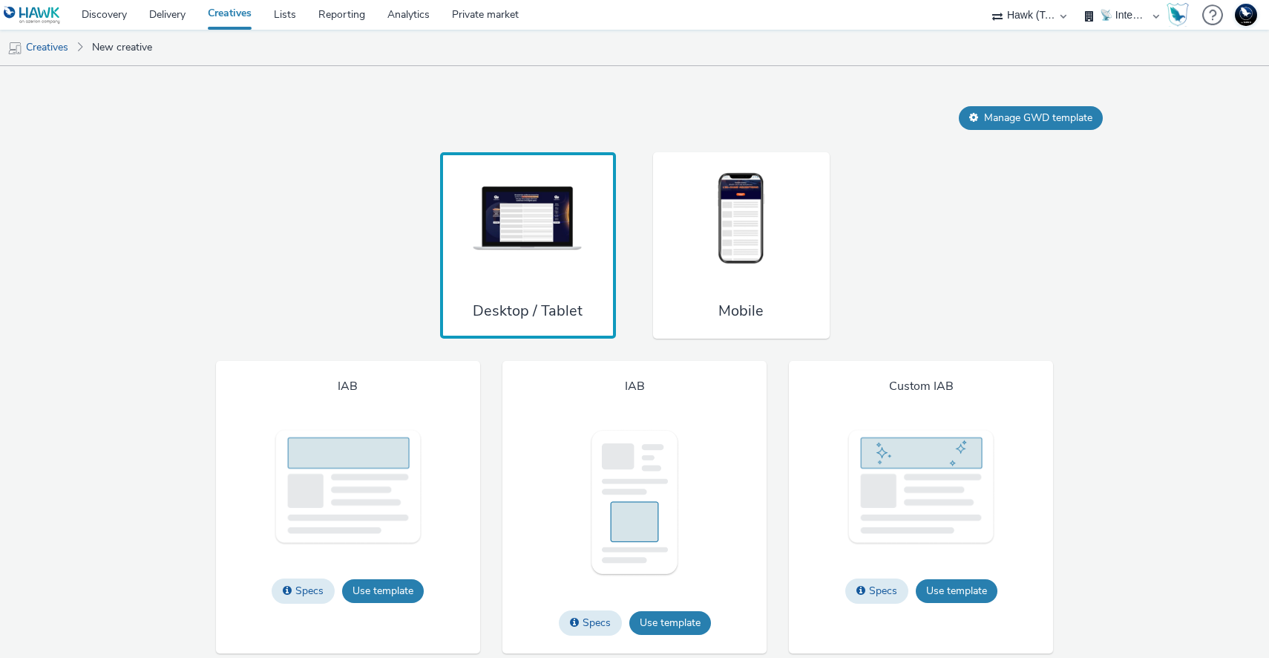
scroll to position [981, 0]
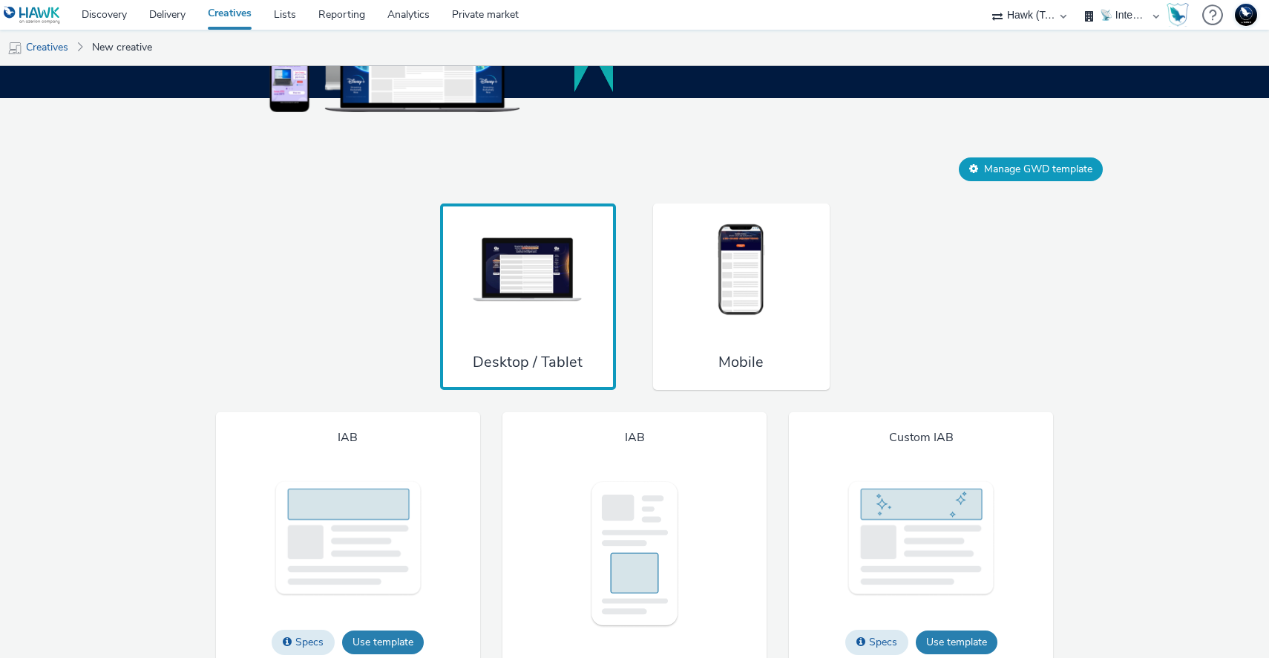
click at [1001, 181] on button "Manage GWD template" at bounding box center [1031, 169] width 144 height 24
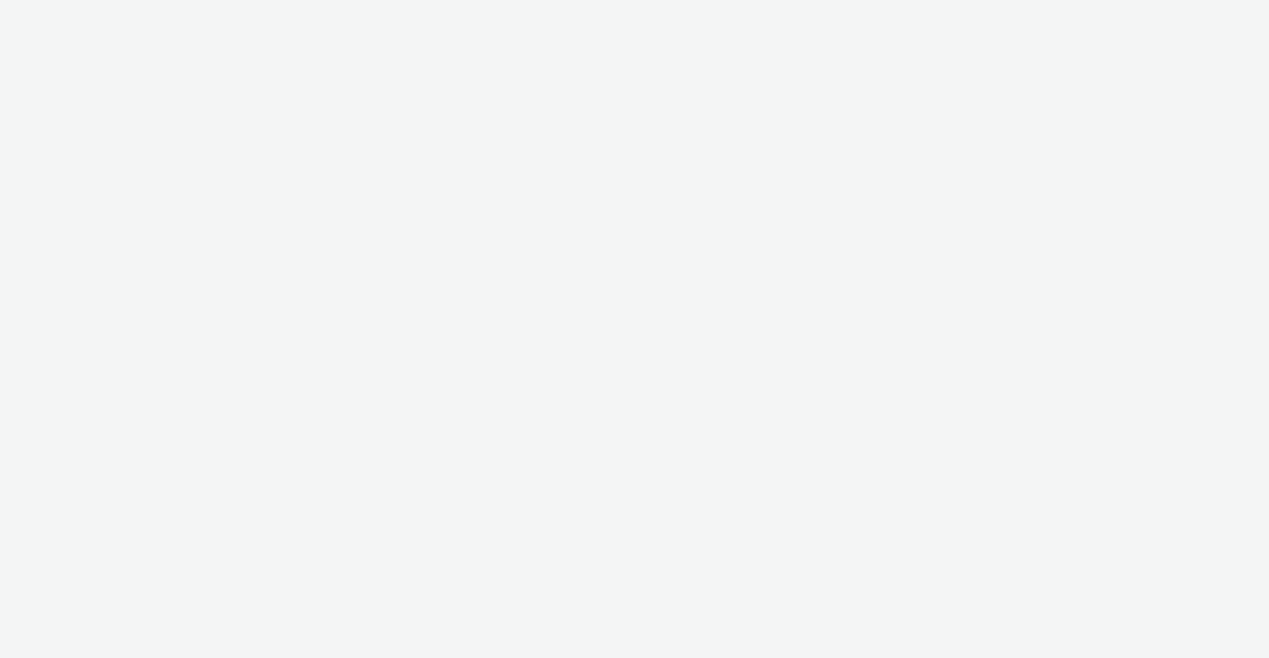
select select "2fc77e36-bb93-4aa3-9dff-dcb08e02eac6"
select select "2405a9d4-3350-4458-8d06-44f78962fa76"
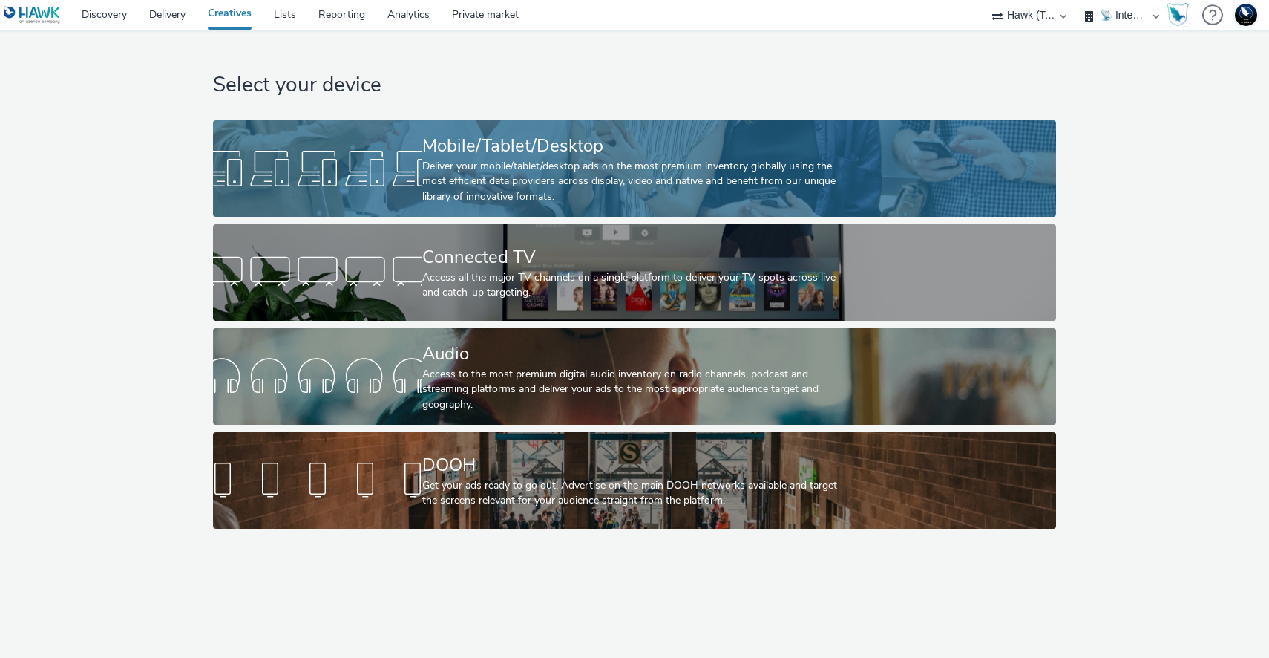
click at [254, 128] on link "Mobile/Tablet/Desktop Deliver your mobile/tablet/desktop ads on the most premiu…" at bounding box center [634, 168] width 843 height 96
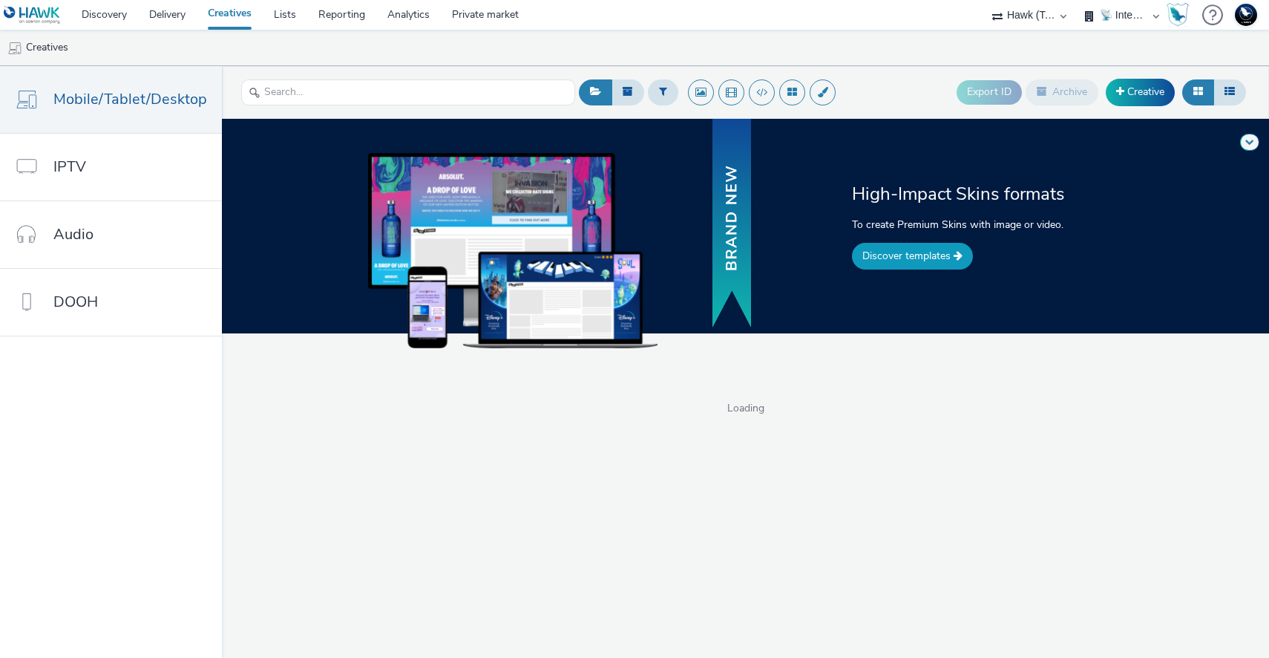
click at [869, 255] on link "Discover templates" at bounding box center [912, 256] width 121 height 27
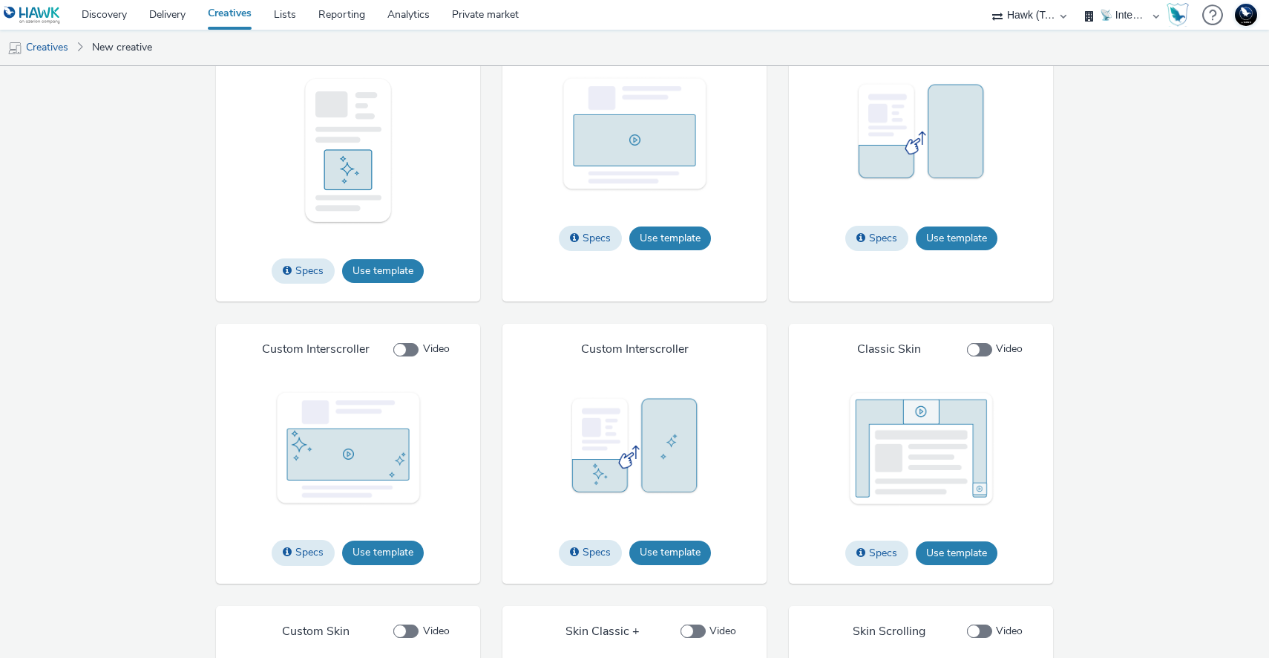
scroll to position [2216, 0]
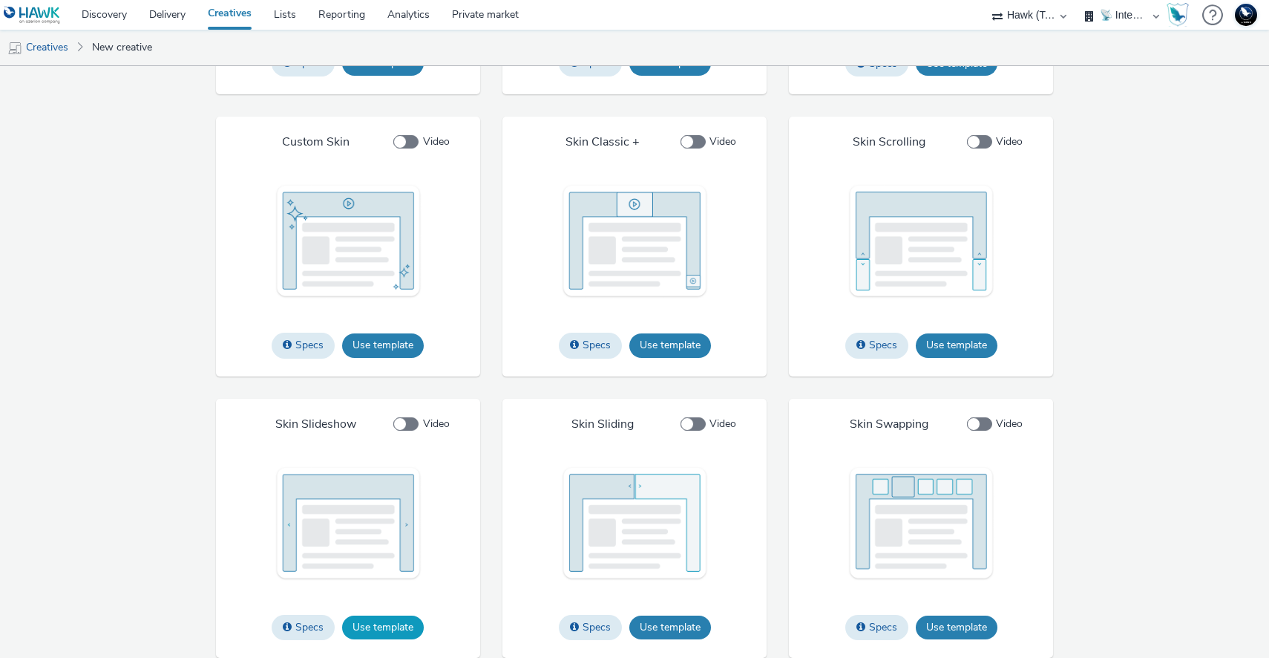
click at [392, 631] on button "Use template" at bounding box center [383, 627] width 82 height 24
